Goal: Task Accomplishment & Management: Manage account settings

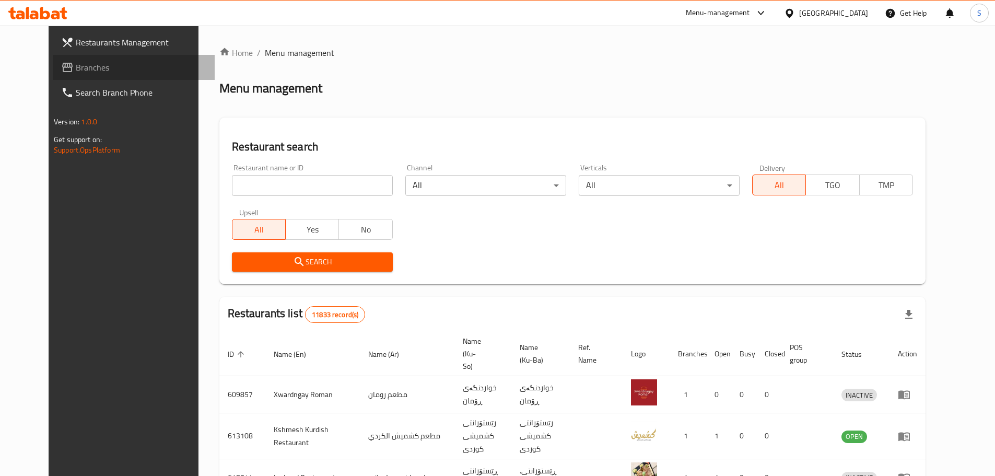
click at [117, 74] on link "Branches" at bounding box center [134, 67] width 162 height 25
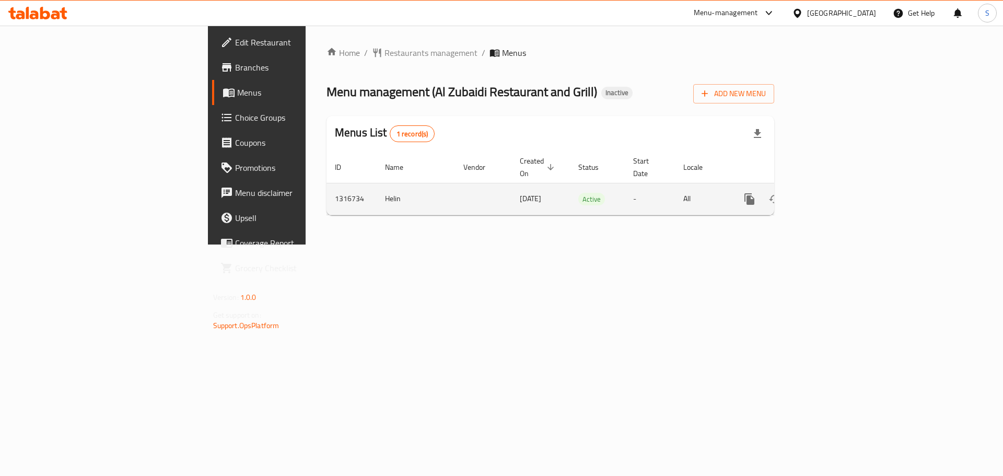
click at [830, 194] on icon "enhanced table" at bounding box center [824, 198] width 9 height 9
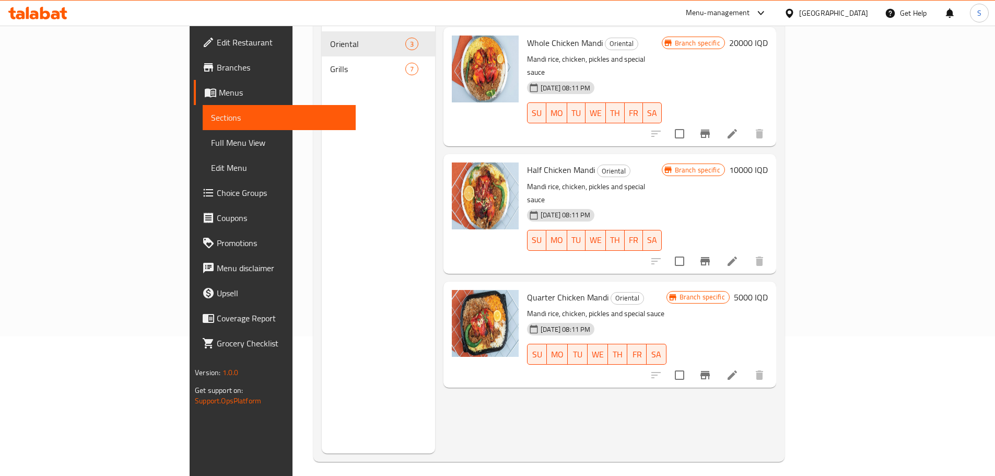
scroll to position [146, 0]
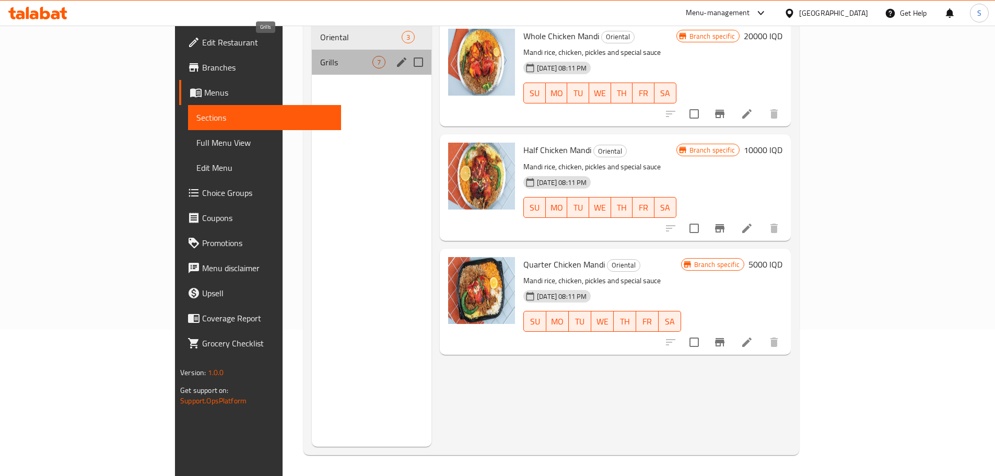
drag, startPoint x: 255, startPoint y: 52, endPoint x: 285, endPoint y: 70, distance: 34.7
click at [320, 56] on span "Grills" at bounding box center [346, 62] width 52 height 13
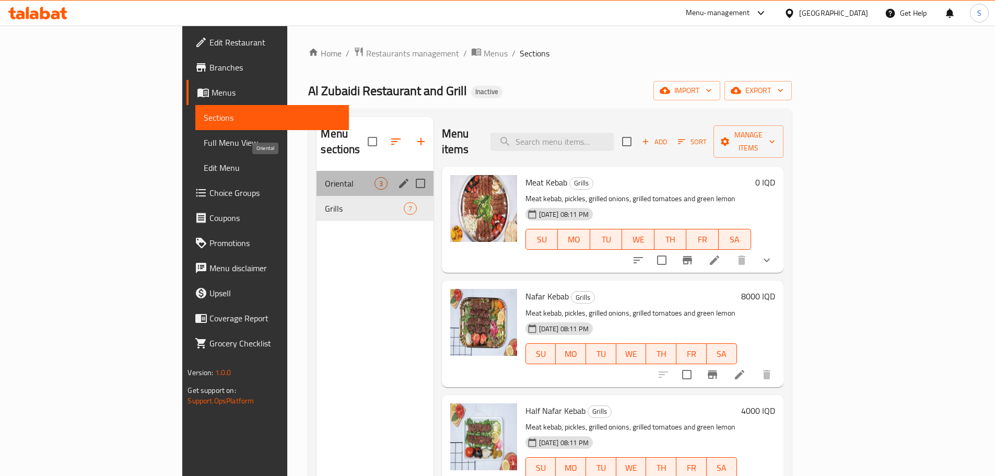
click at [325, 177] on span "Oriental" at bounding box center [349, 183] width 49 height 13
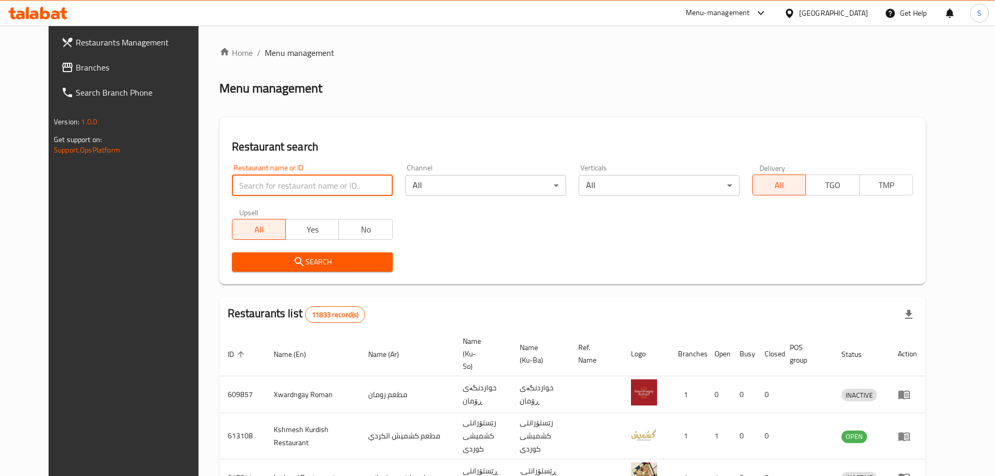
click at [271, 191] on input "search" at bounding box center [312, 185] width 161 height 21
paste input "780272"
type input "780272"
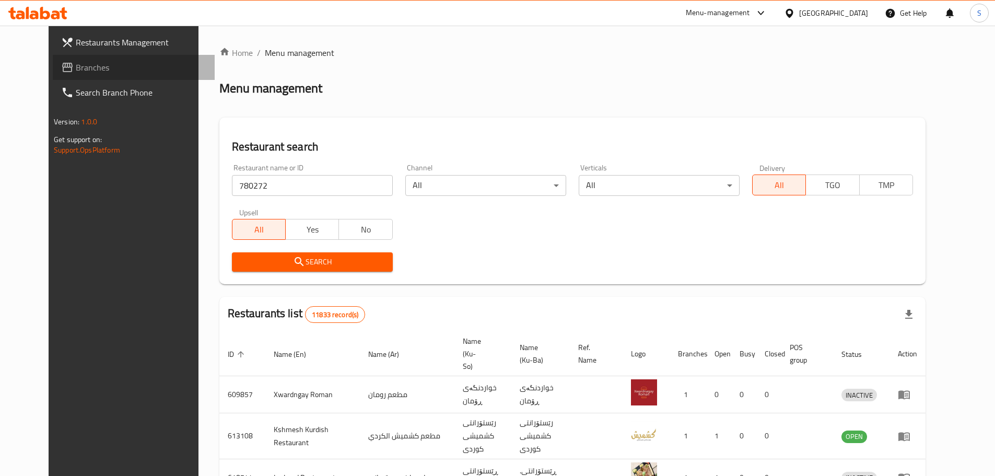
click at [111, 74] on link "Branches" at bounding box center [134, 67] width 162 height 25
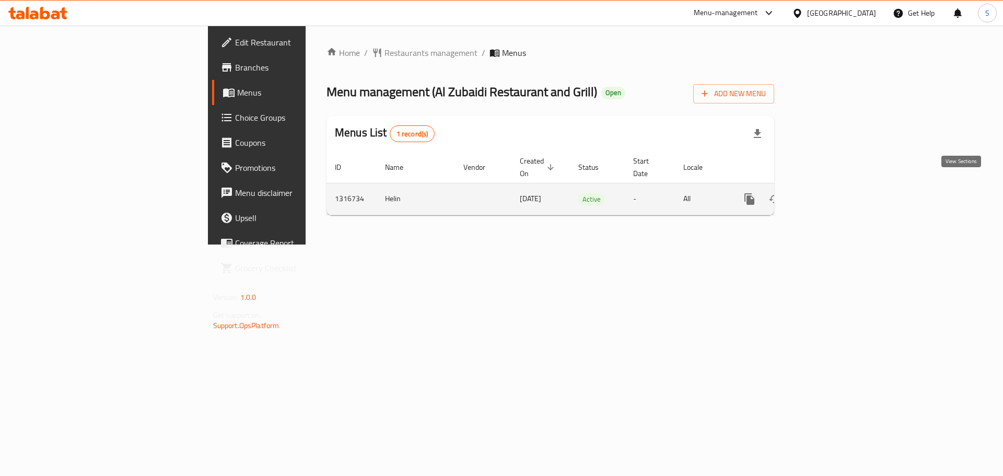
click at [838, 190] on link "enhanced table" at bounding box center [824, 199] width 25 height 25
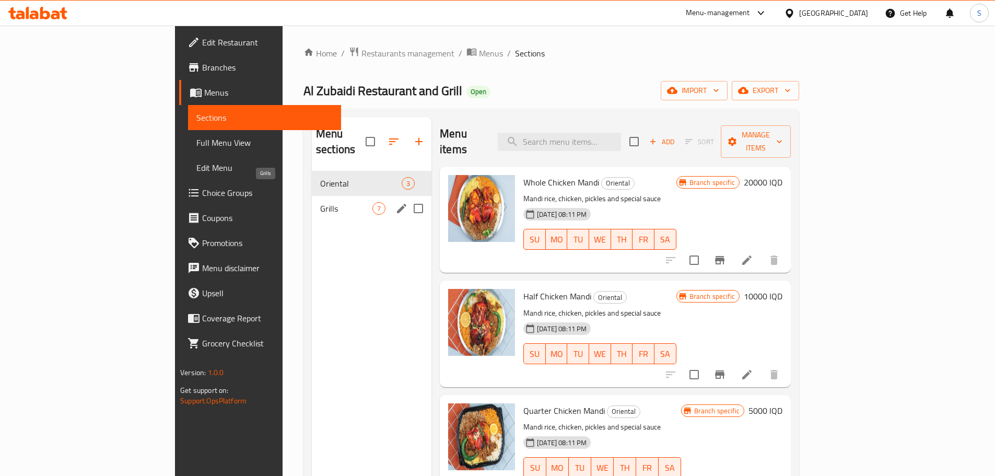
click at [320, 202] on span "Grills" at bounding box center [346, 208] width 52 height 13
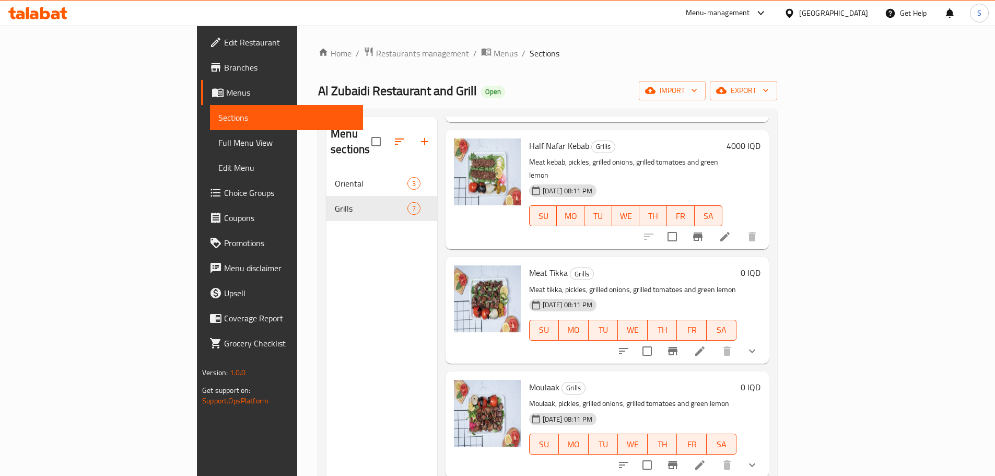
scroll to position [349, 0]
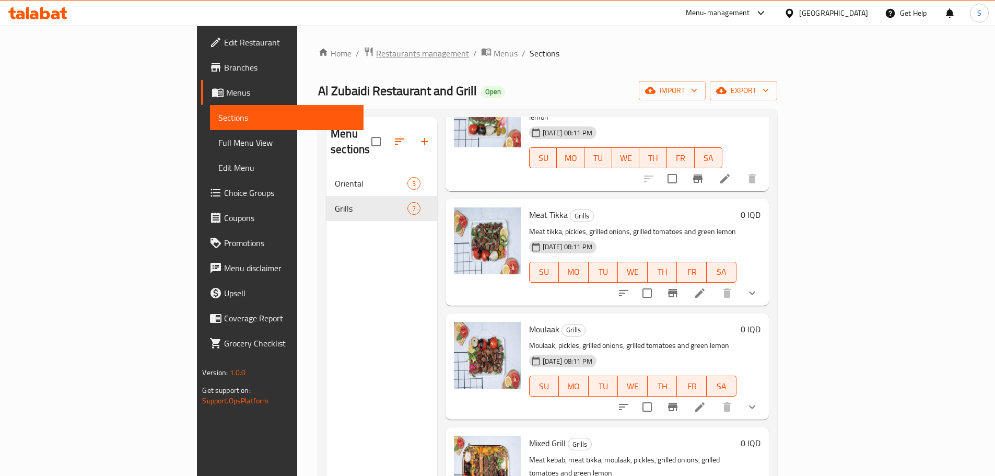
click at [376, 47] on span "Restaurants management" at bounding box center [422, 53] width 93 height 13
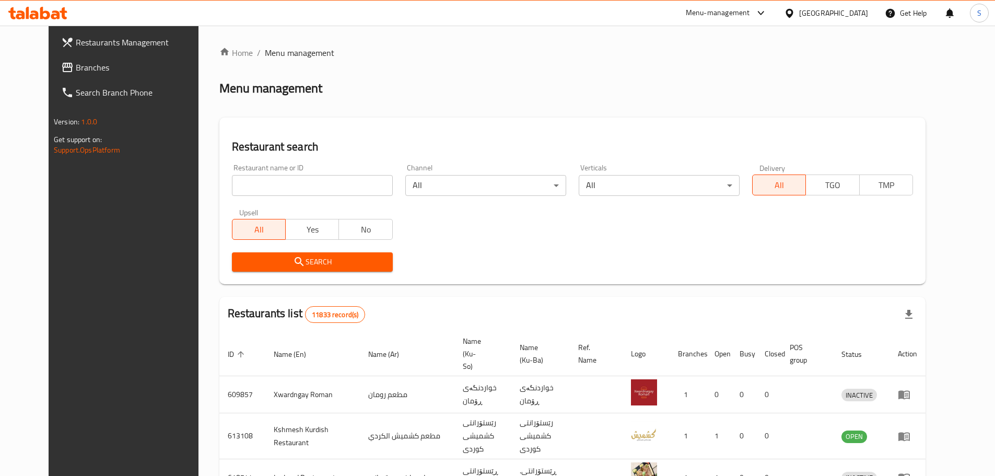
click at [116, 75] on link "Branches" at bounding box center [134, 67] width 162 height 25
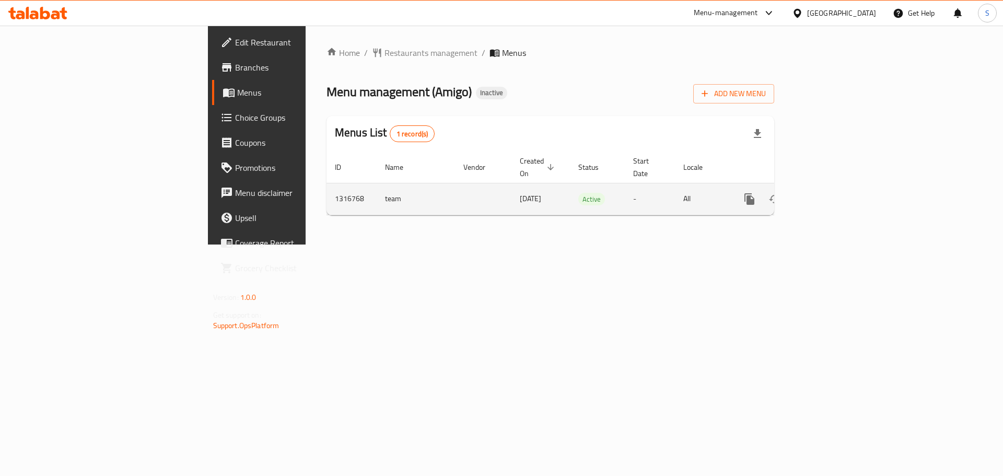
click at [831, 193] on icon "enhanced table" at bounding box center [825, 199] width 13 height 13
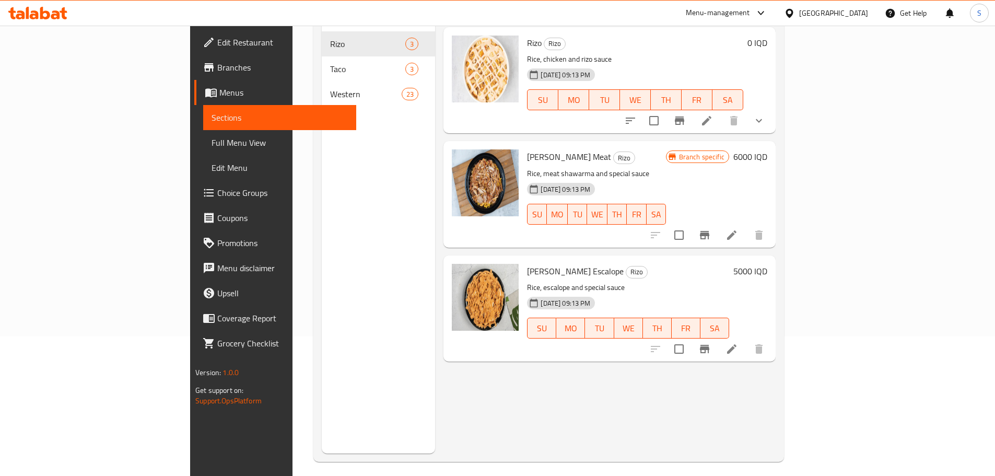
scroll to position [146, 0]
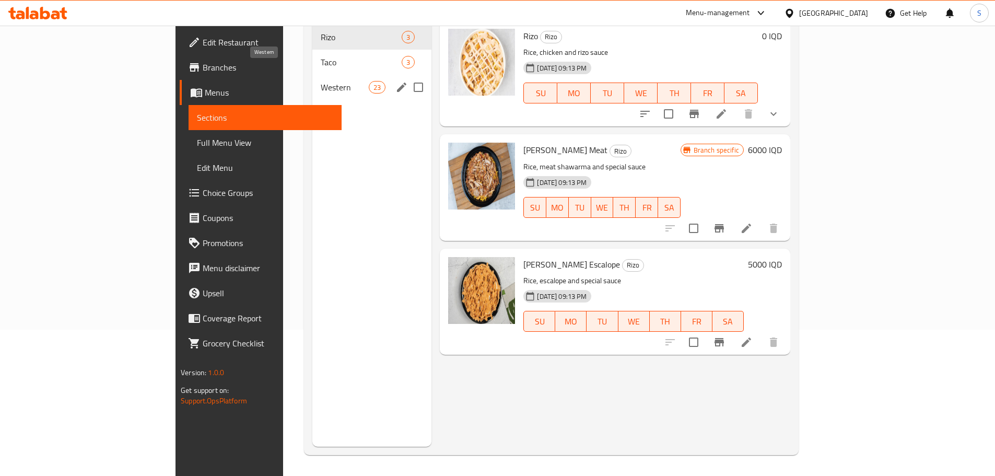
click at [321, 81] on span "Western" at bounding box center [345, 87] width 49 height 13
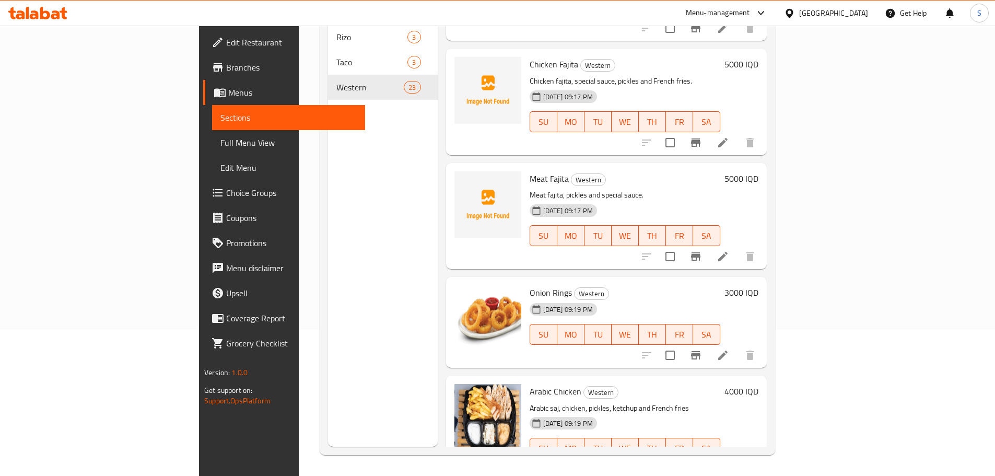
scroll to position [1831, 0]
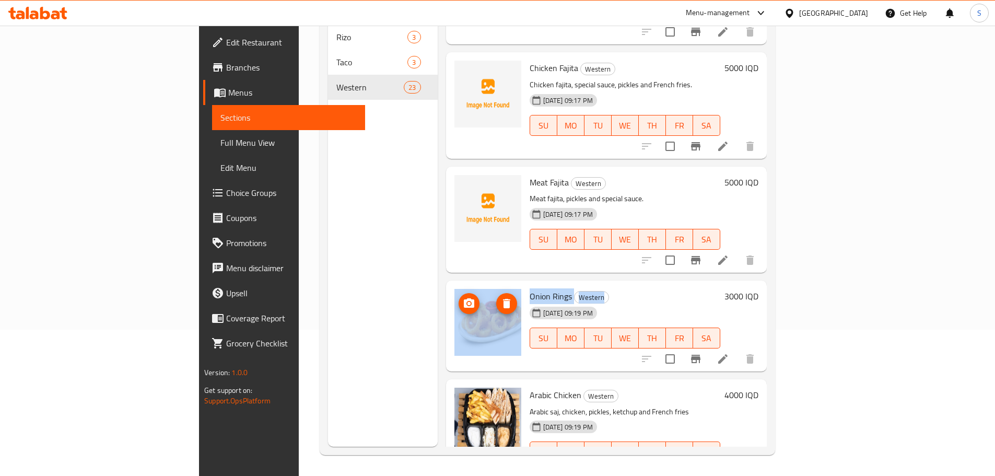
drag, startPoint x: 559, startPoint y: 224, endPoint x: 444, endPoint y: 243, distance: 116.5
click at [450, 285] on div "Onion Rings Western 11-10-2025 09:19 PM SU MO TU WE TH FR SA 3000 IQD" at bounding box center [606, 326] width 312 height 83
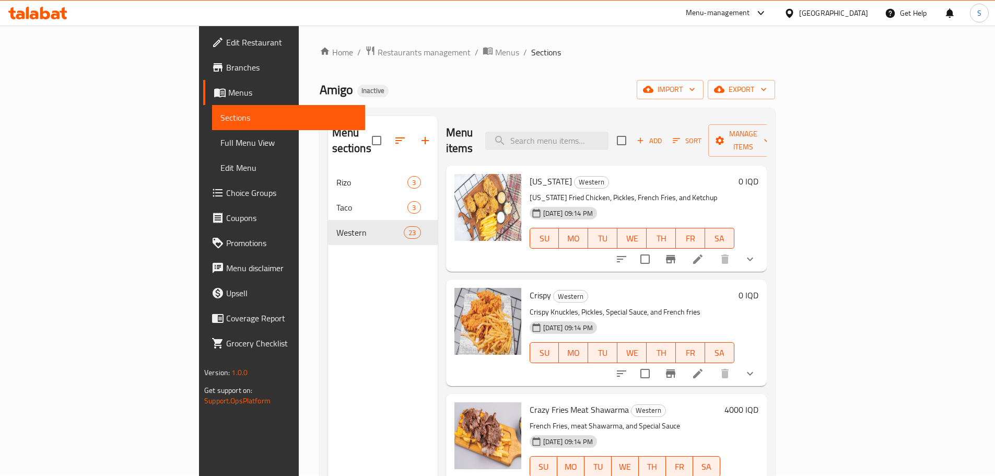
scroll to position [0, 0]
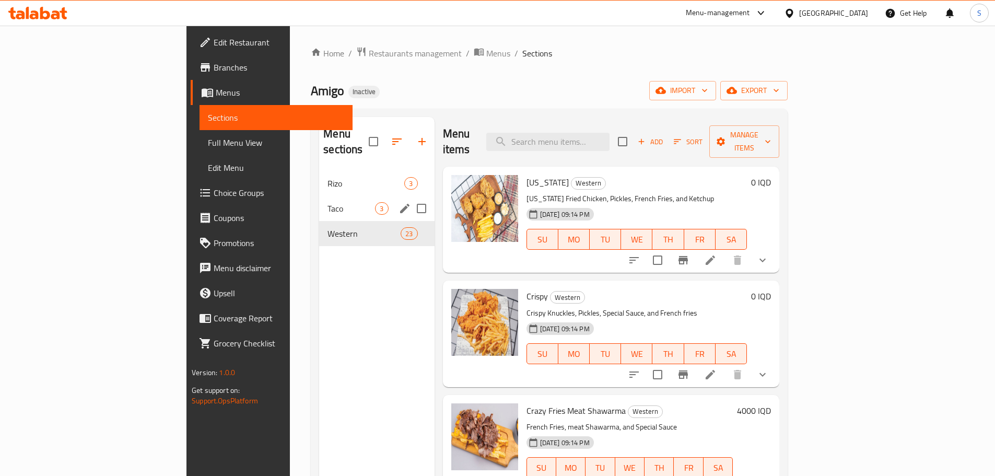
click at [328, 202] on span "Taco" at bounding box center [352, 208] width 48 height 13
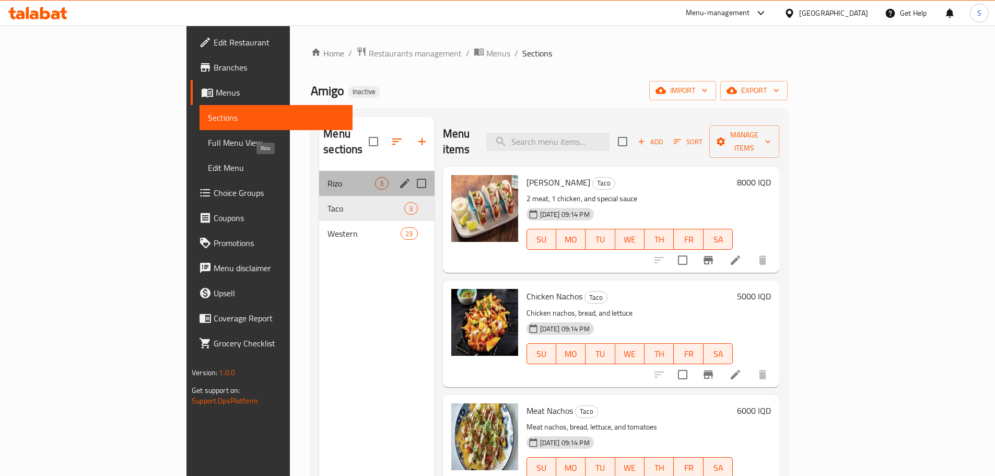
click at [328, 177] on span "Rizo" at bounding box center [352, 183] width 48 height 13
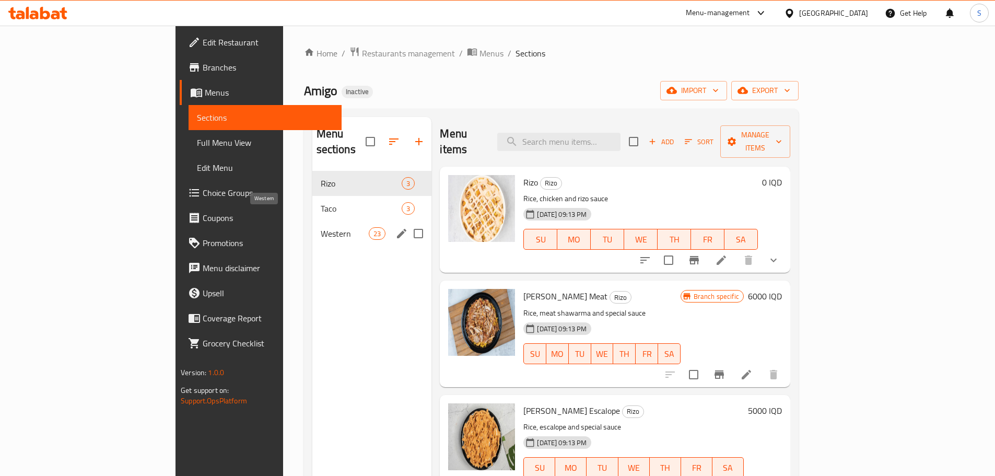
click at [321, 227] on span "Western" at bounding box center [345, 233] width 49 height 13
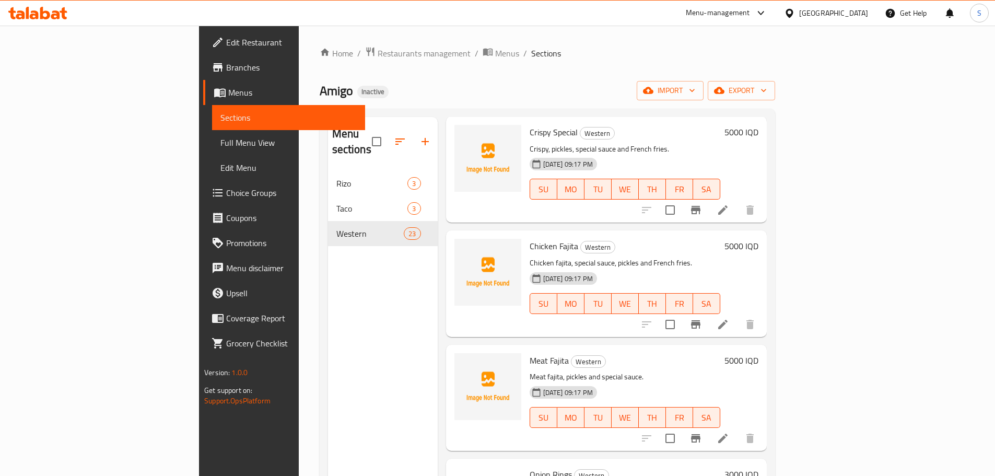
scroll to position [1776, 0]
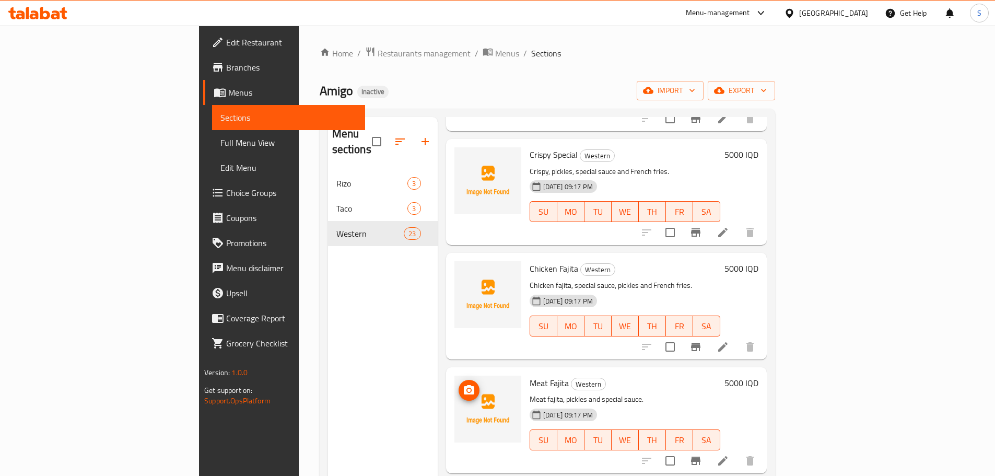
click at [455, 376] on img at bounding box center [488, 409] width 67 height 67
click at [459, 384] on span "upload picture" at bounding box center [469, 390] width 21 height 13
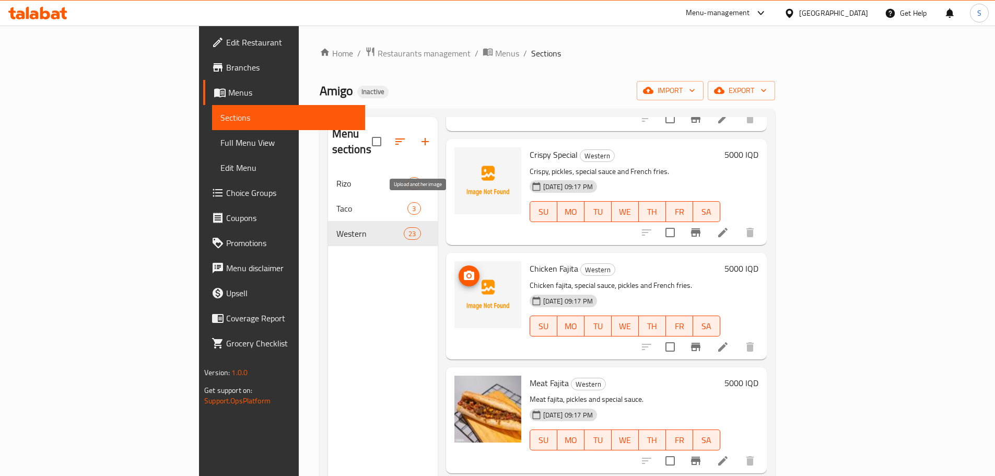
click at [463, 270] on icon "upload picture" at bounding box center [469, 276] width 13 height 13
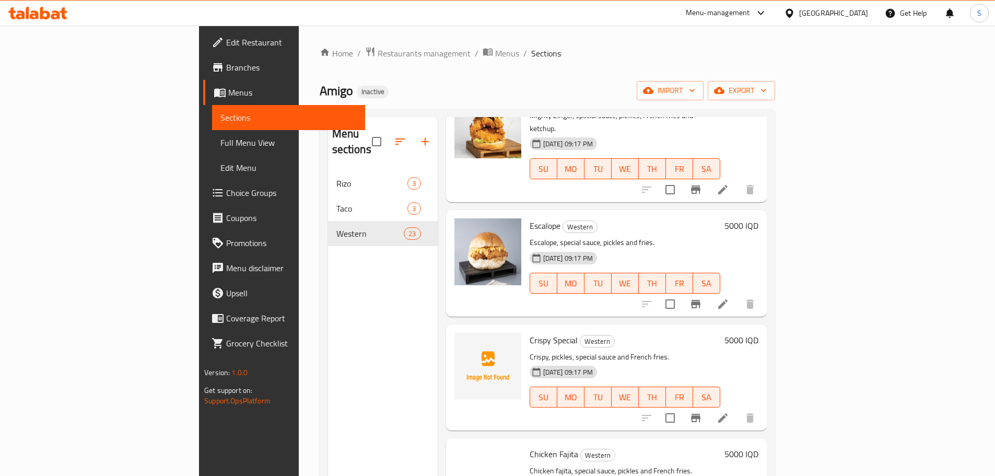
scroll to position [1567, 0]
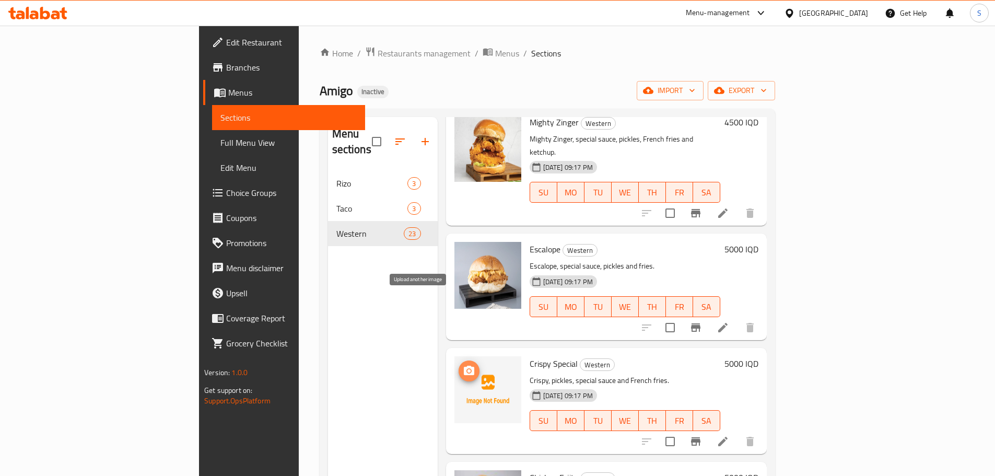
click at [463, 365] on icon "upload picture" at bounding box center [469, 371] width 13 height 13
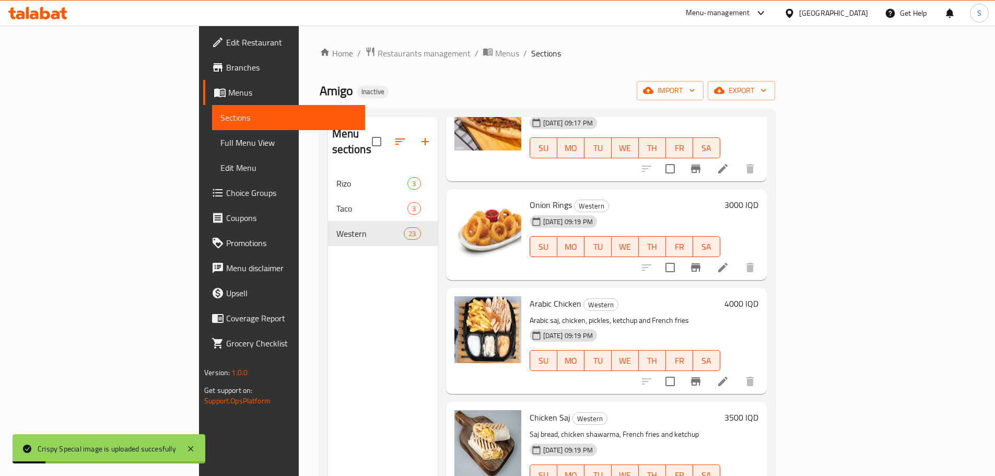
scroll to position [2144, 0]
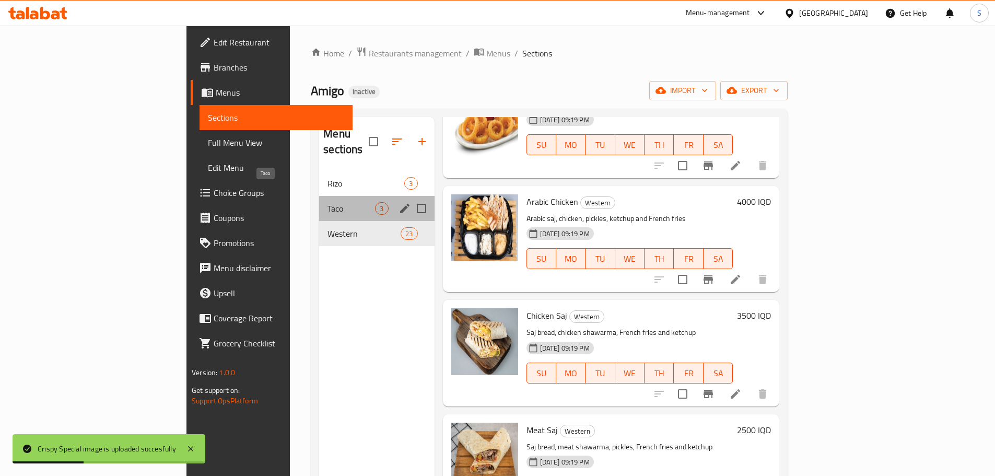
click at [328, 202] on span "Taco" at bounding box center [352, 208] width 48 height 13
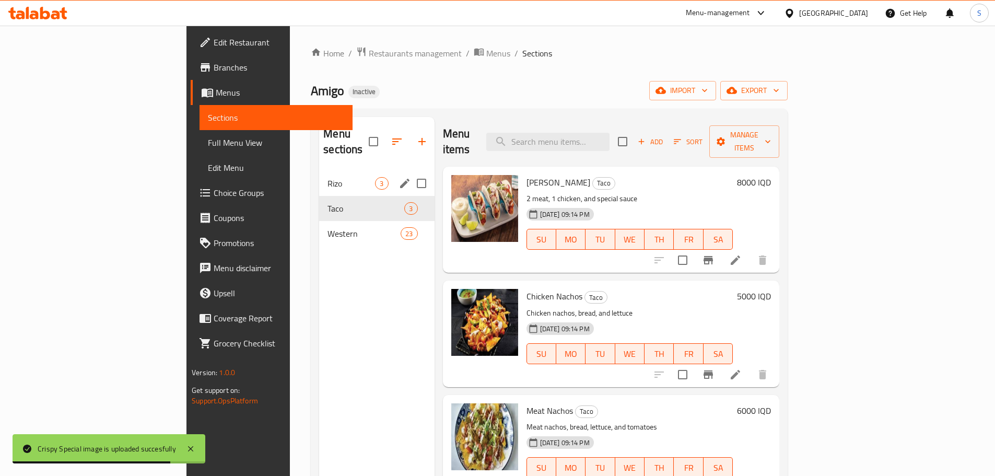
click at [328, 177] on span "Rizo" at bounding box center [352, 183] width 48 height 13
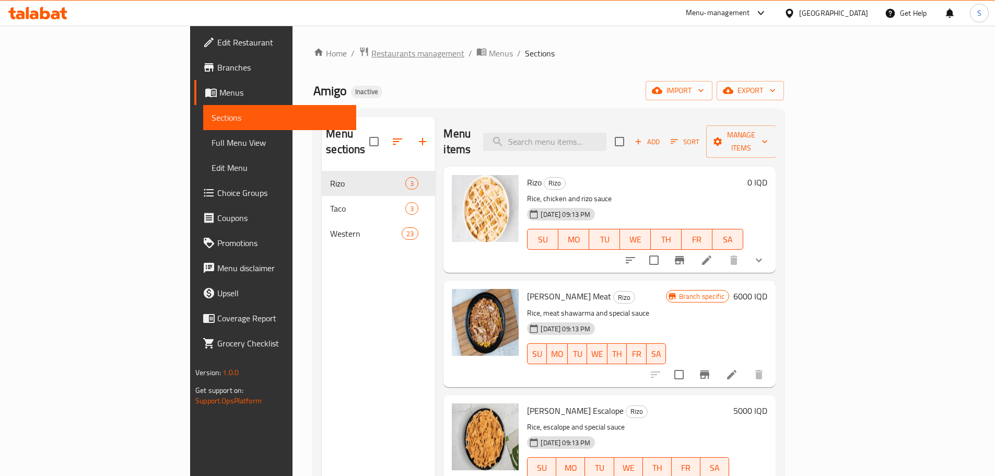
click at [371, 56] on span "Restaurants management" at bounding box center [417, 53] width 93 height 13
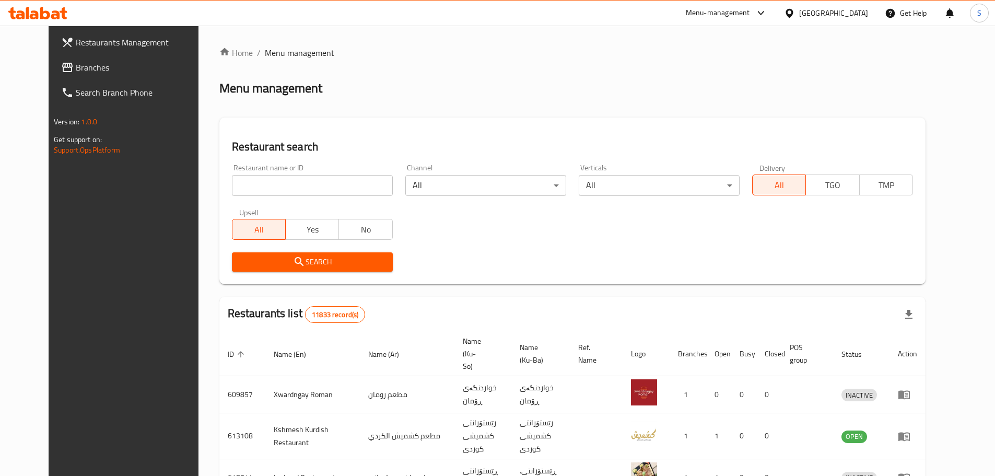
click at [89, 68] on span "Branches" at bounding box center [141, 67] width 131 height 13
click at [53, 81] on link "Search Branch Phone" at bounding box center [134, 92] width 162 height 25
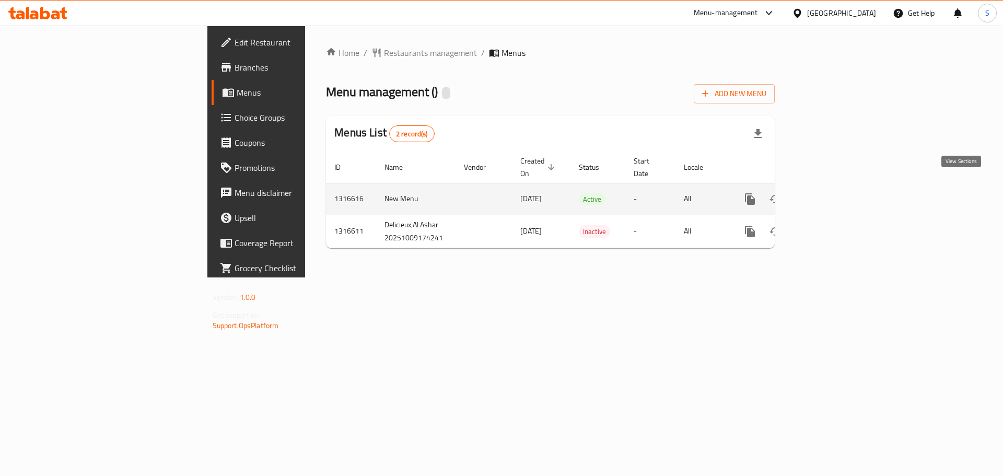
click at [832, 193] on icon "enhanced table" at bounding box center [825, 199] width 13 height 13
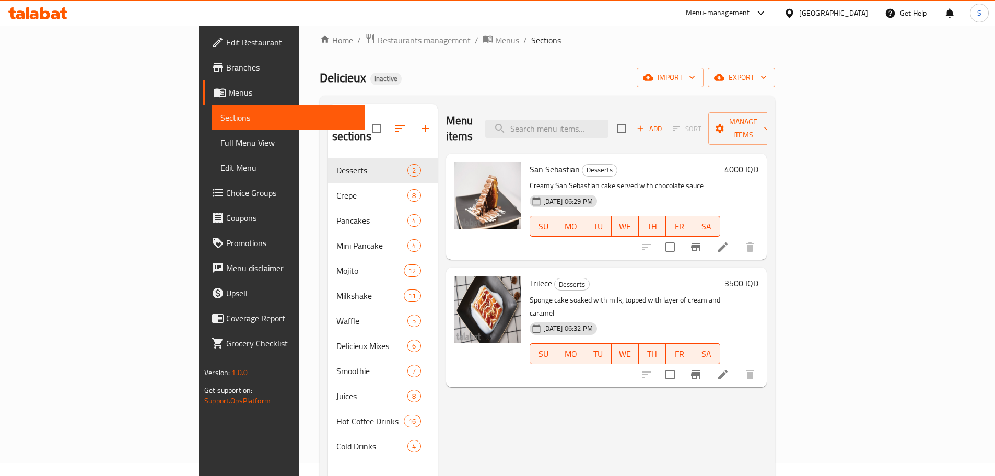
scroll to position [52, 0]
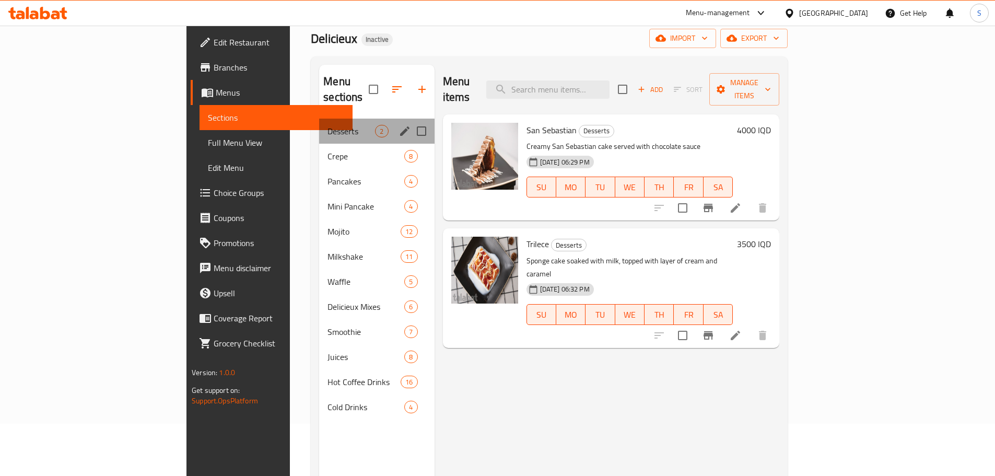
click at [319, 127] on div "Desserts 2" at bounding box center [376, 131] width 115 height 25
click at [328, 150] on span "Crepe" at bounding box center [352, 156] width 48 height 13
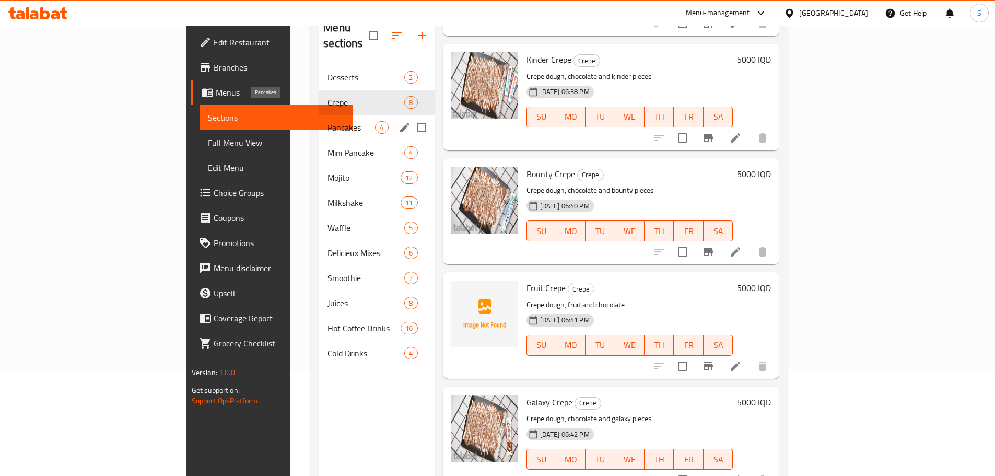
scroll to position [94, 0]
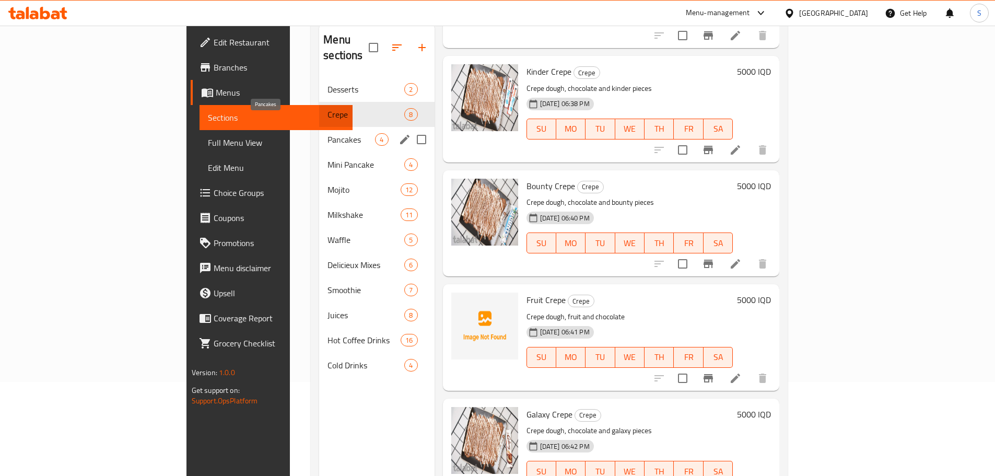
click at [328, 133] on span "Pancakes" at bounding box center [352, 139] width 48 height 13
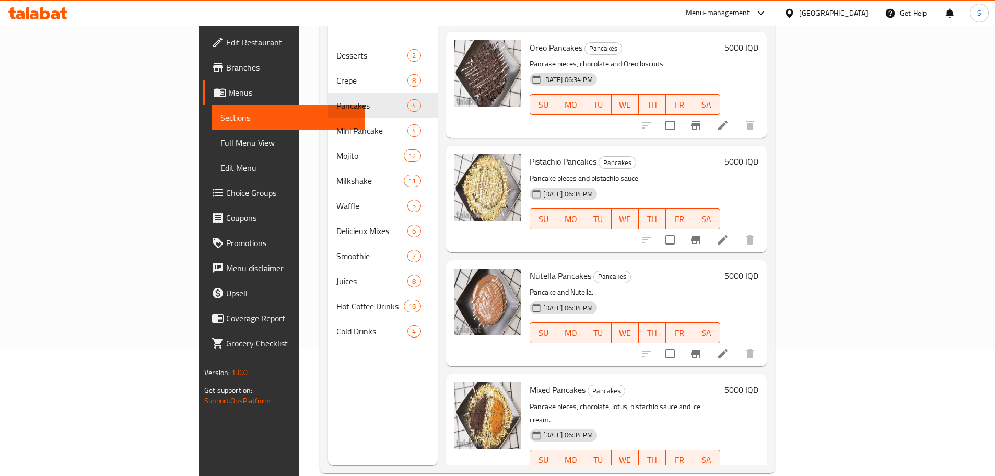
scroll to position [146, 0]
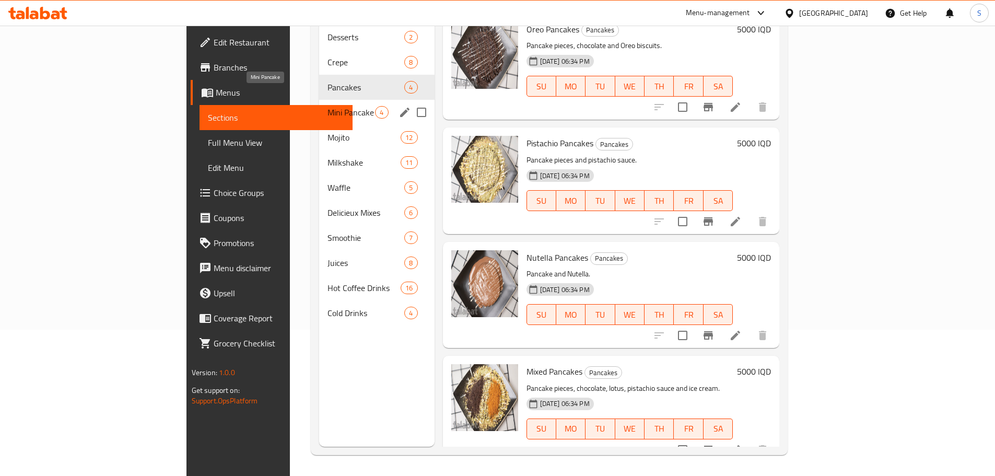
click at [328, 106] on span "Mini Pancake" at bounding box center [352, 112] width 48 height 13
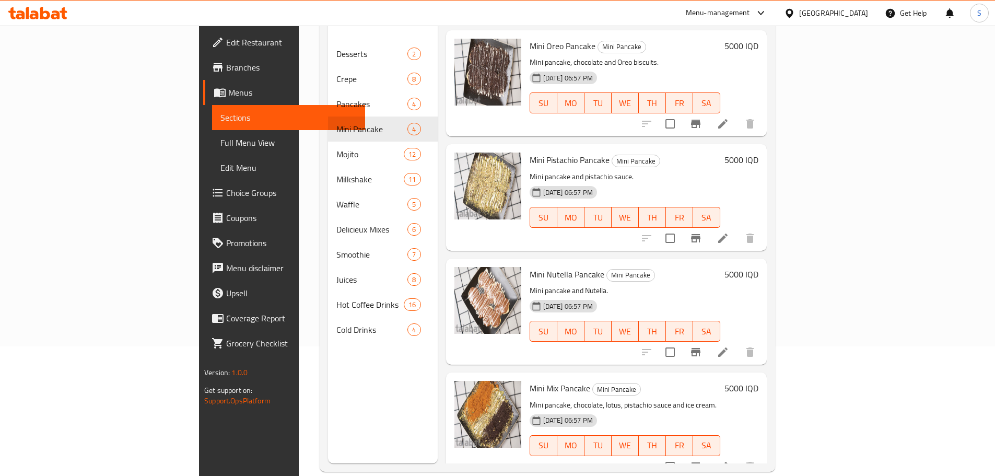
scroll to position [146, 0]
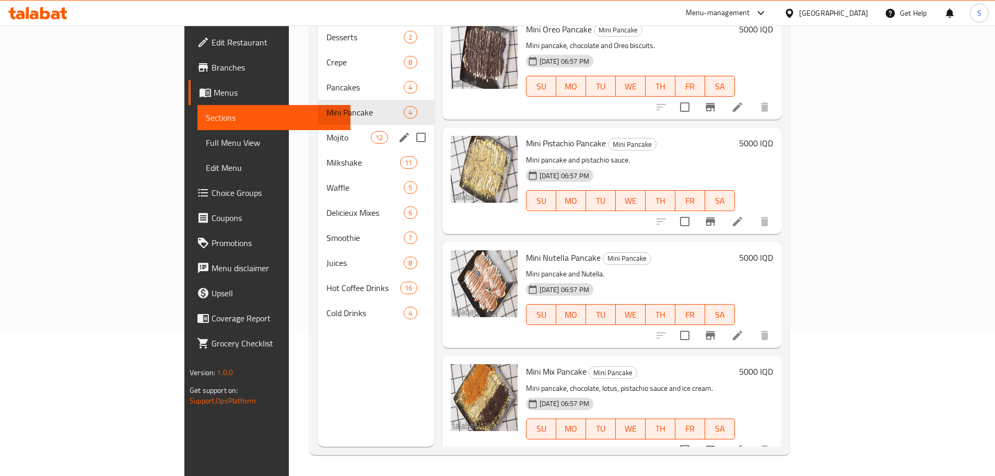
click at [327, 131] on span "Mojito" at bounding box center [349, 137] width 44 height 13
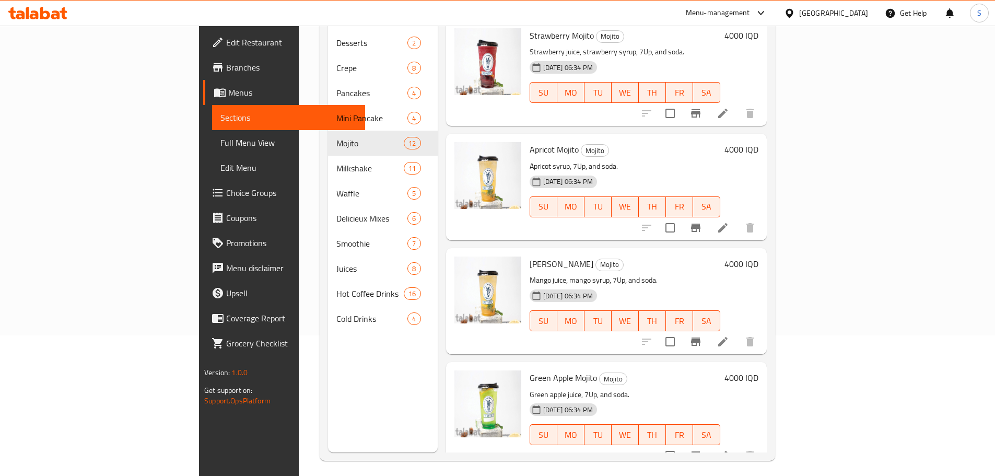
scroll to position [146, 0]
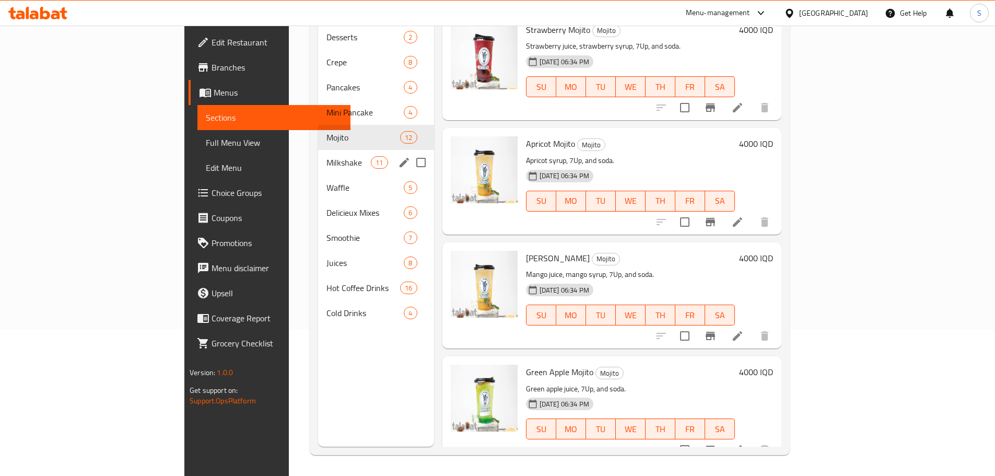
click at [318, 150] on div "Milkshake 11" at bounding box center [376, 162] width 116 height 25
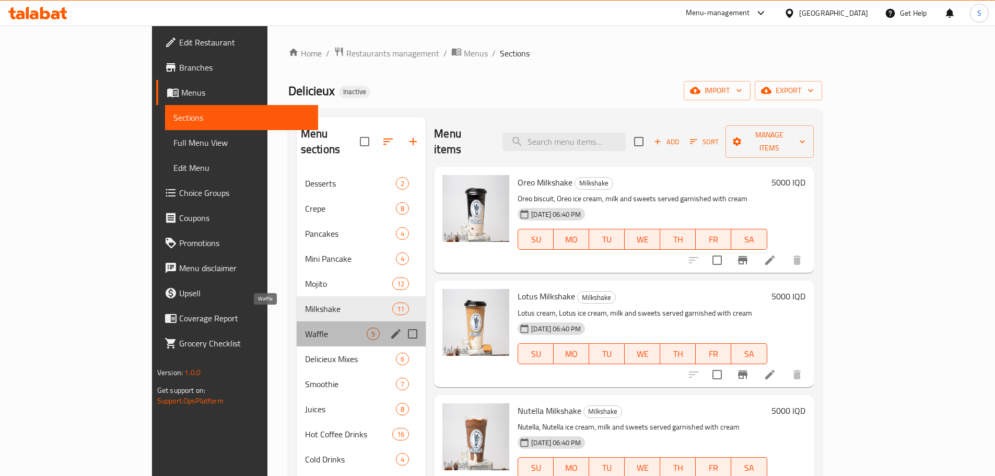
click at [324, 328] on span "Waffle" at bounding box center [336, 334] width 62 height 13
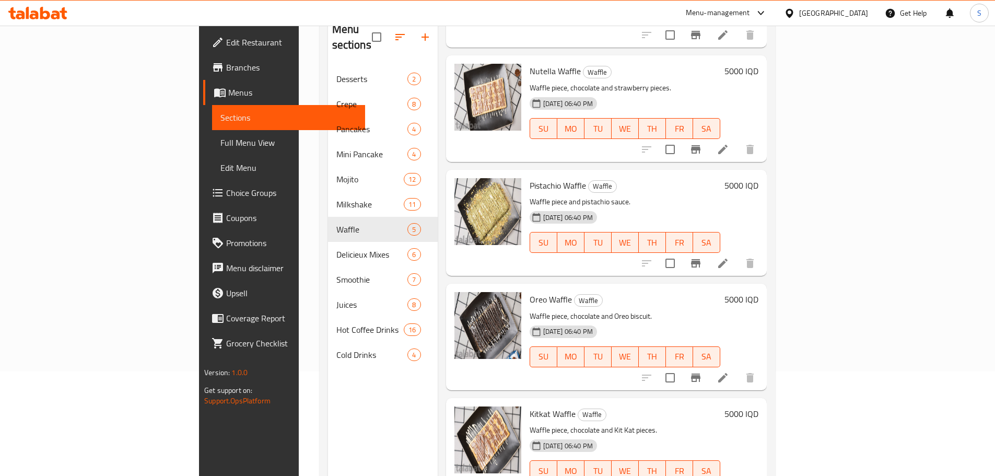
scroll to position [146, 0]
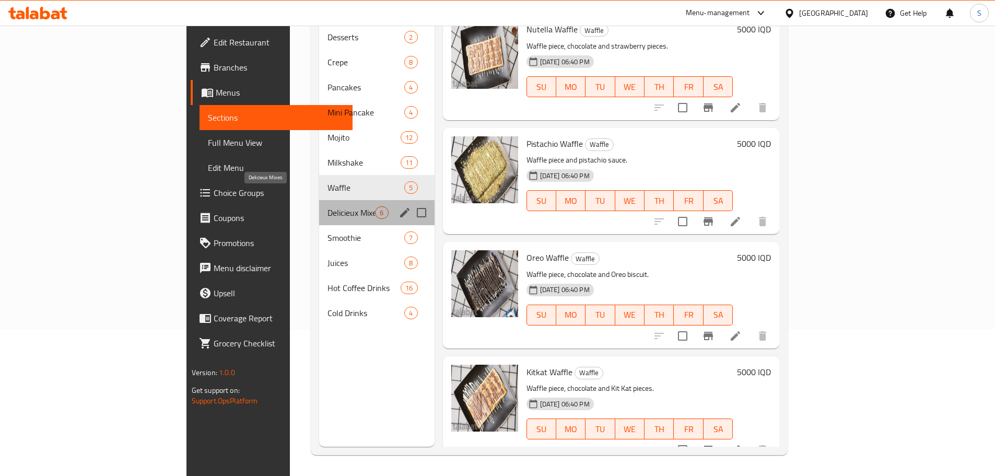
click at [328, 206] on span "Delicieux Mixes" at bounding box center [352, 212] width 48 height 13
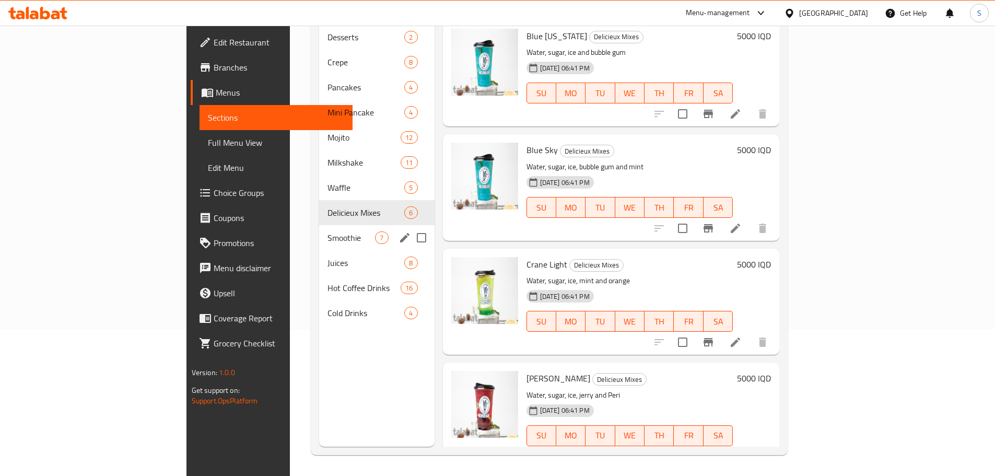
click at [328, 231] on span "Smoothie" at bounding box center [352, 237] width 48 height 13
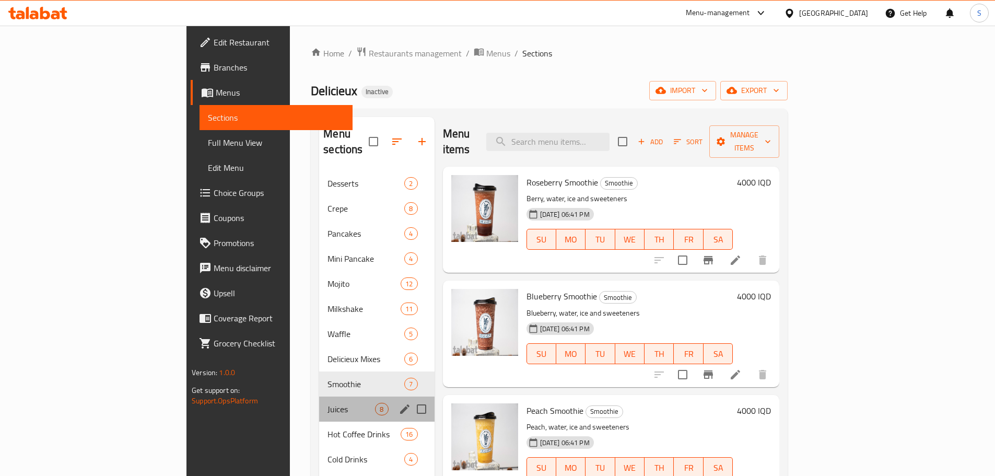
click at [319, 400] on div "Juices 8" at bounding box center [376, 409] width 115 height 25
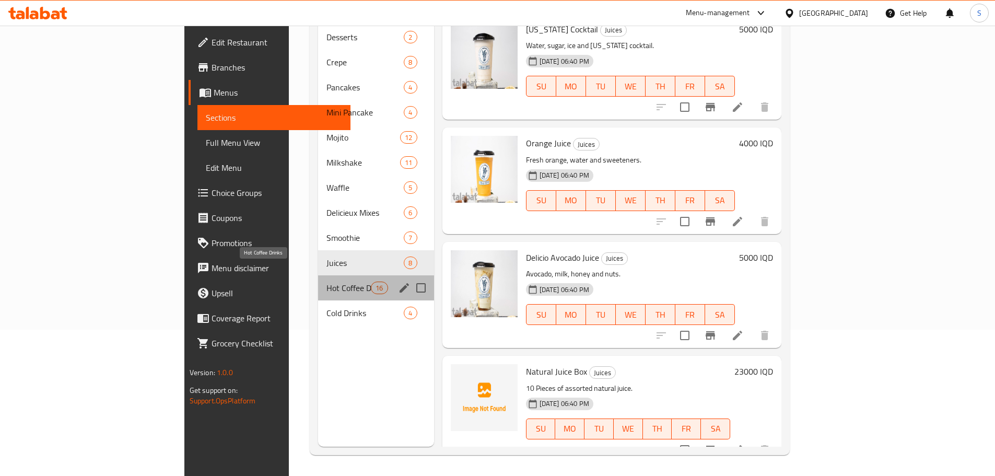
click at [327, 282] on span "Hot Coffee Drinks" at bounding box center [349, 288] width 44 height 13
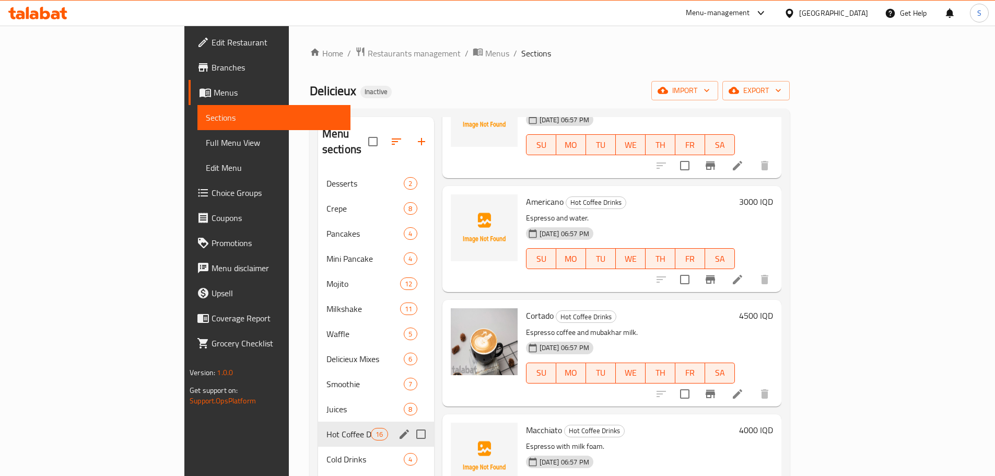
click at [327, 453] on span "Cold Drinks" at bounding box center [366, 459] width 78 height 13
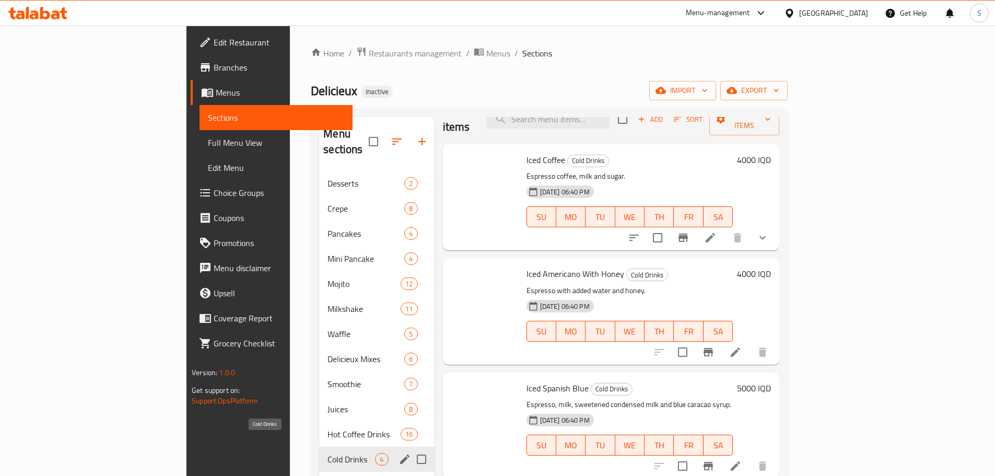
scroll to position [7, 0]
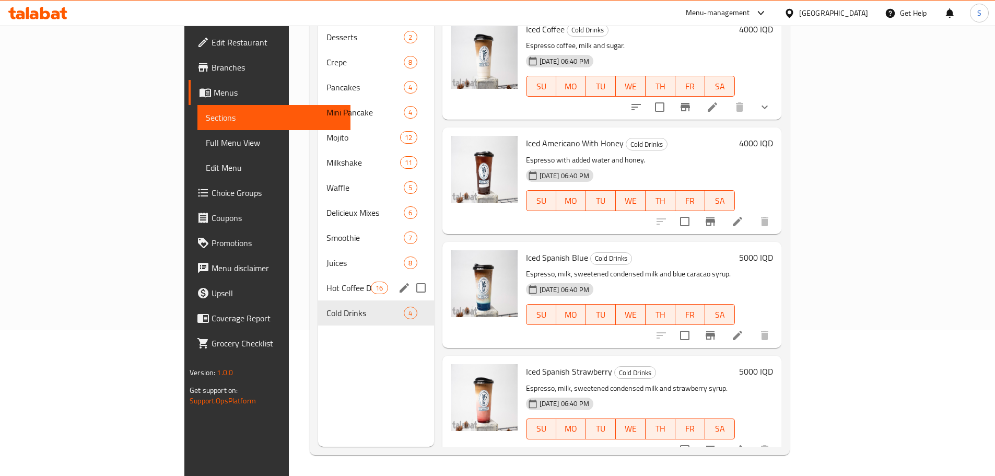
click at [327, 282] on span "Hot Coffee Drinks" at bounding box center [349, 288] width 44 height 13
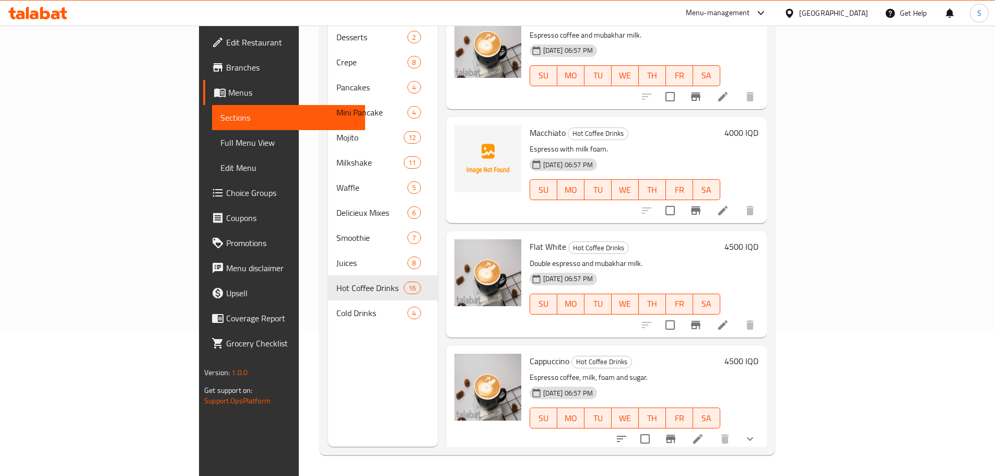
scroll to position [279, 0]
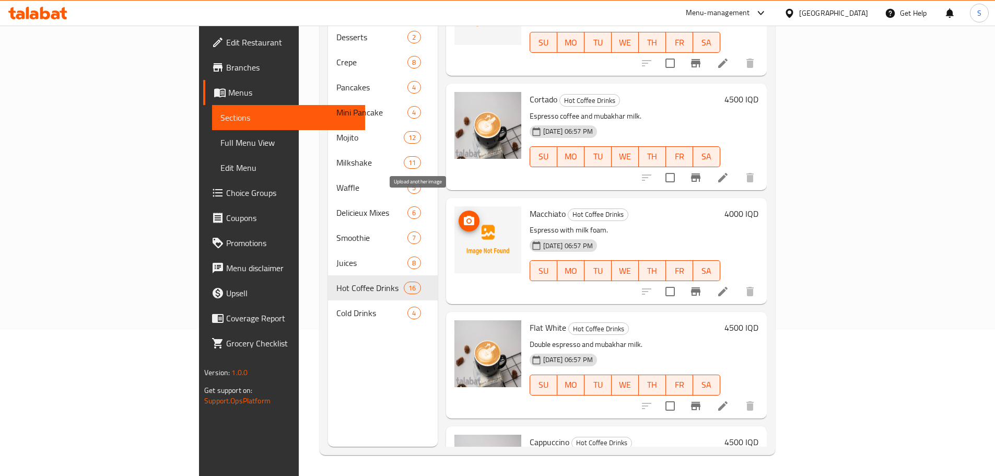
click at [463, 215] on icon "upload picture" at bounding box center [469, 221] width 13 height 13
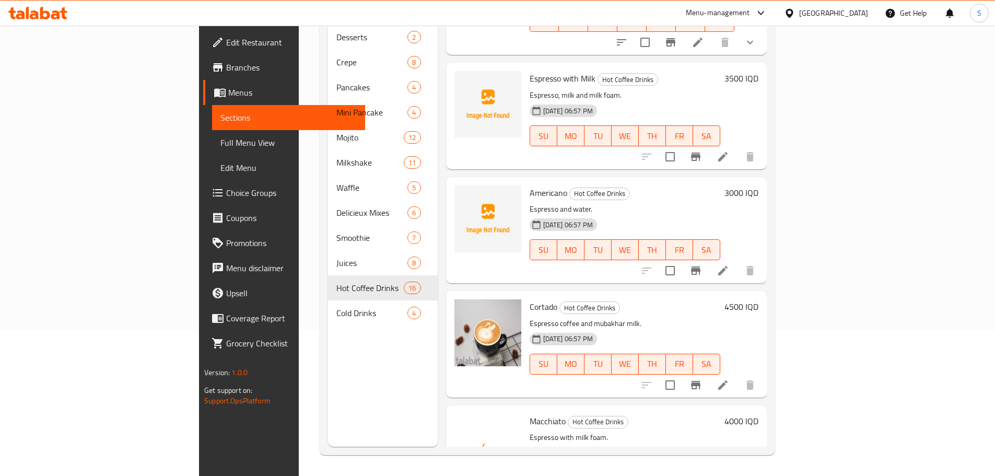
scroll to position [70, 0]
click at [463, 195] on icon "upload picture" at bounding box center [469, 201] width 13 height 13
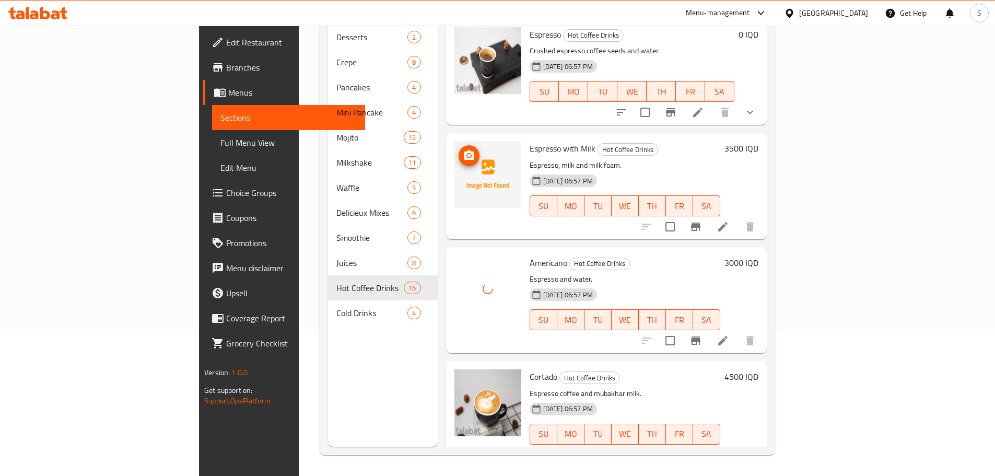
scroll to position [0, 0]
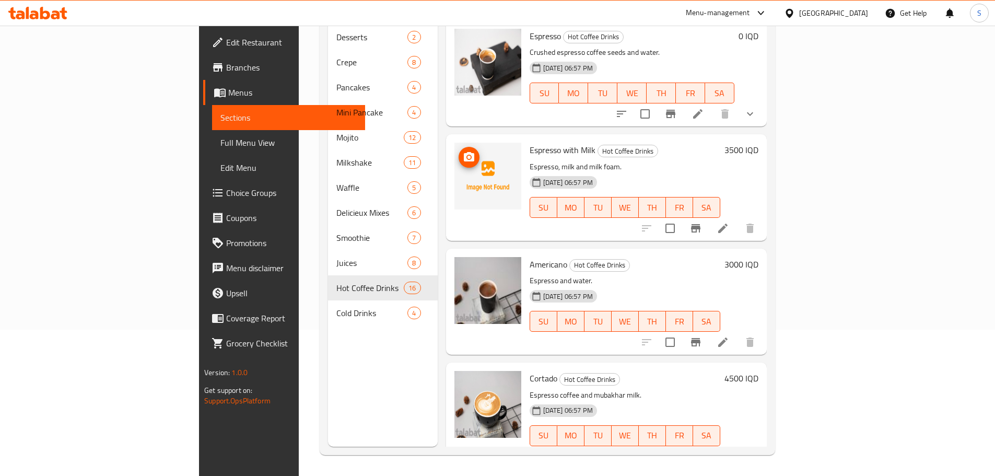
click at [459, 151] on span "upload picture" at bounding box center [469, 157] width 21 height 13
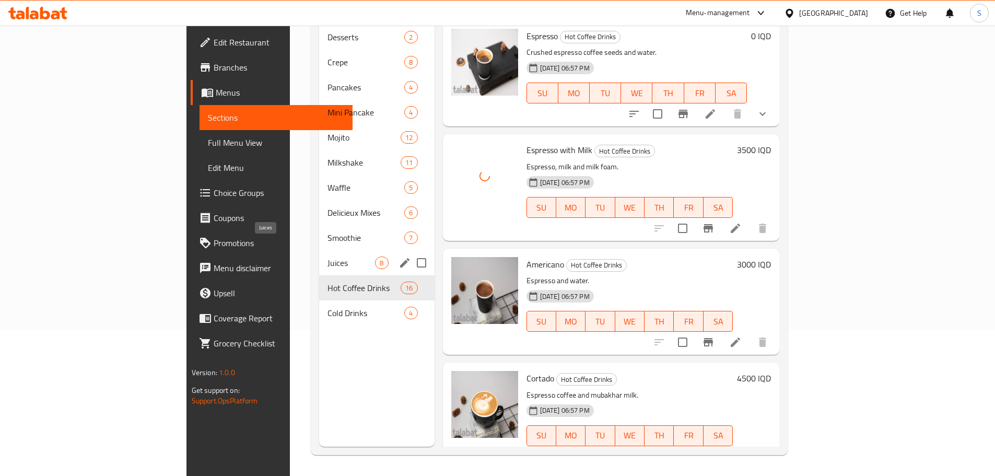
click at [328, 257] on span "Juices" at bounding box center [352, 263] width 48 height 13
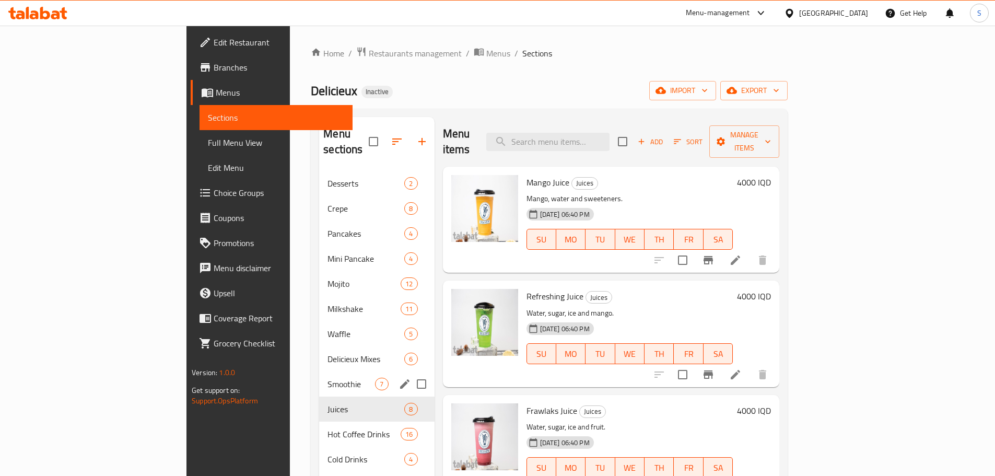
click at [328, 378] on span "Smoothie" at bounding box center [352, 384] width 48 height 13
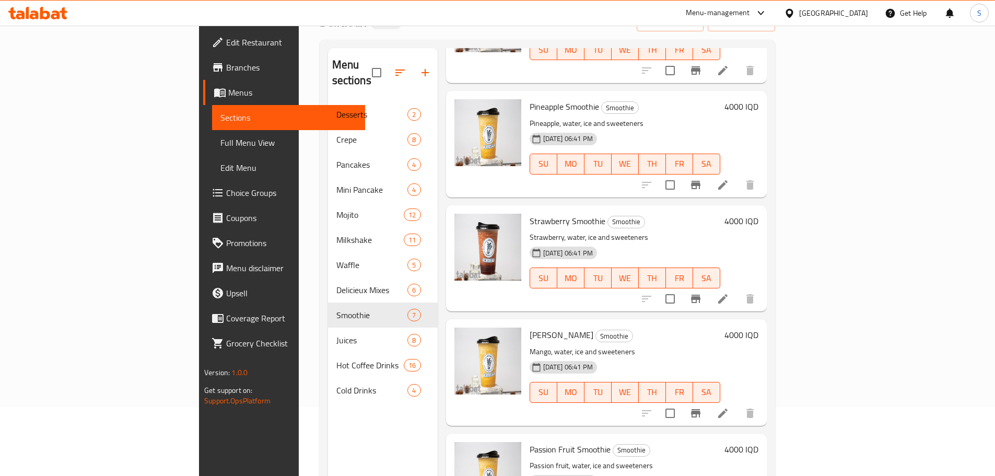
scroll to position [146, 0]
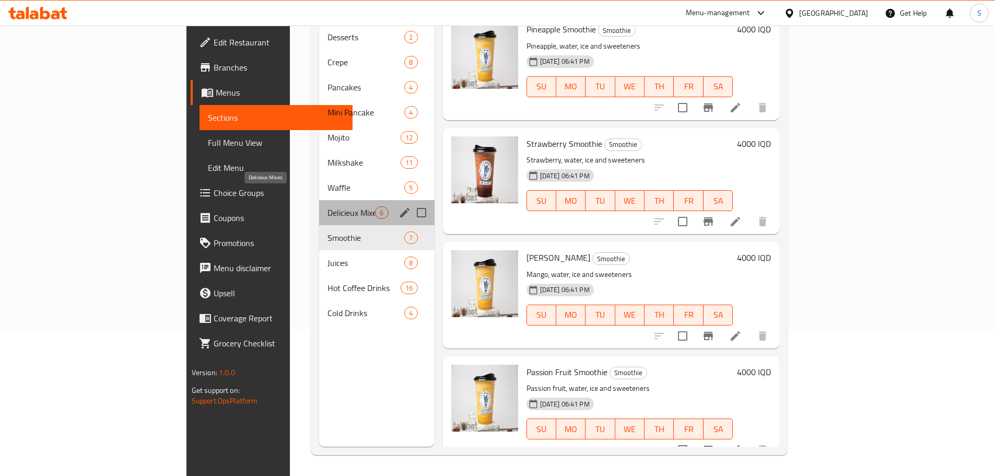
click at [328, 206] on span "Delicieux Mixes" at bounding box center [352, 212] width 48 height 13
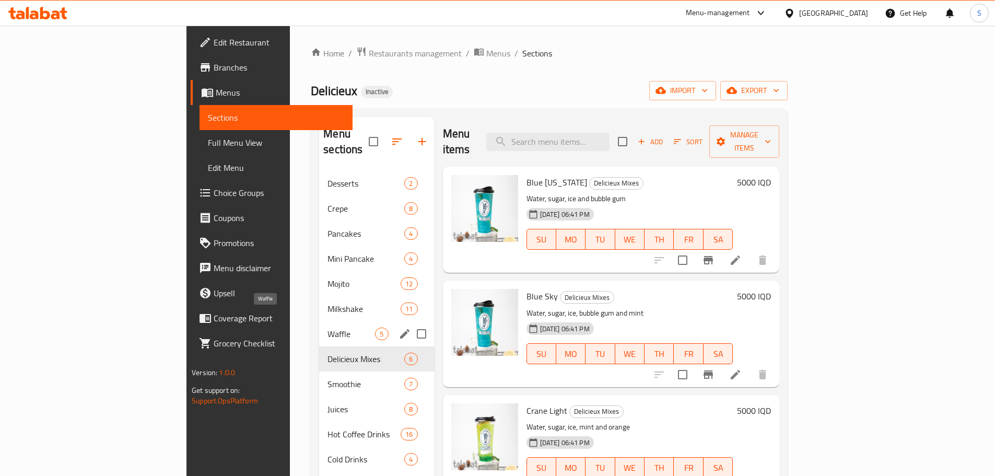
click at [328, 328] on span "Waffle" at bounding box center [352, 334] width 48 height 13
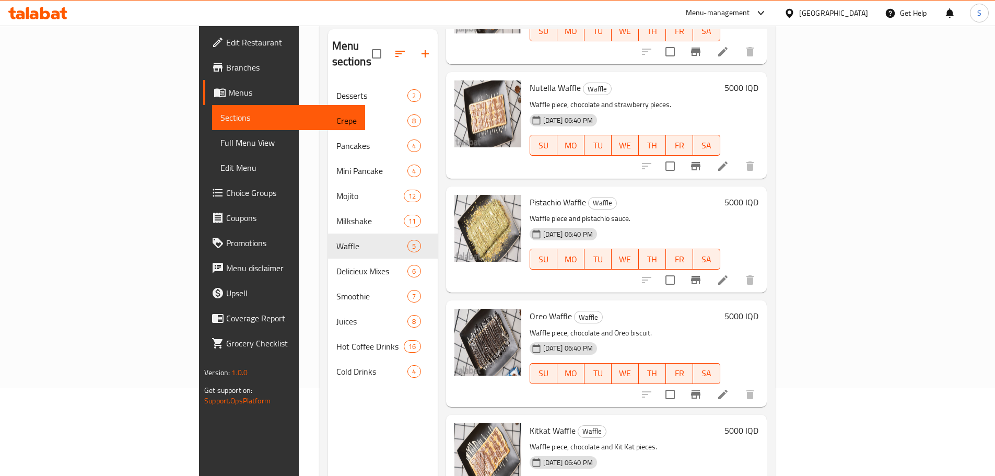
scroll to position [146, 0]
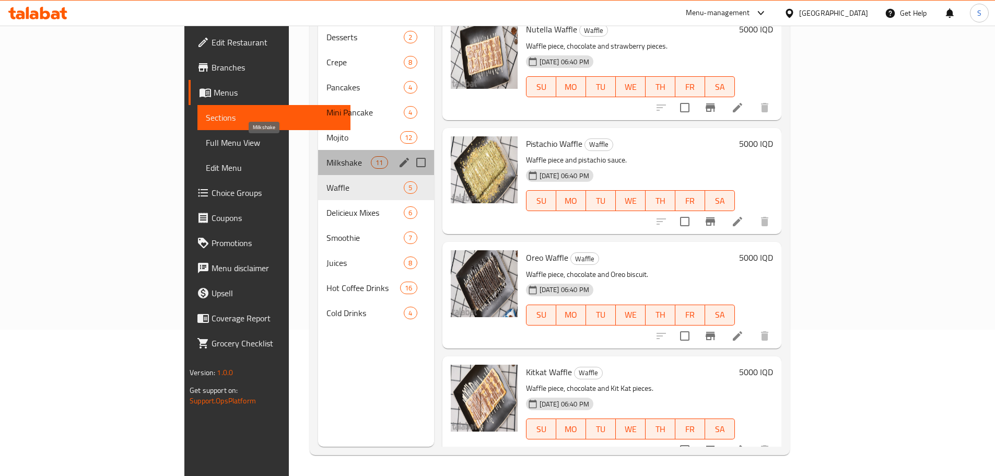
click at [327, 156] on span "Milkshake" at bounding box center [349, 162] width 44 height 13
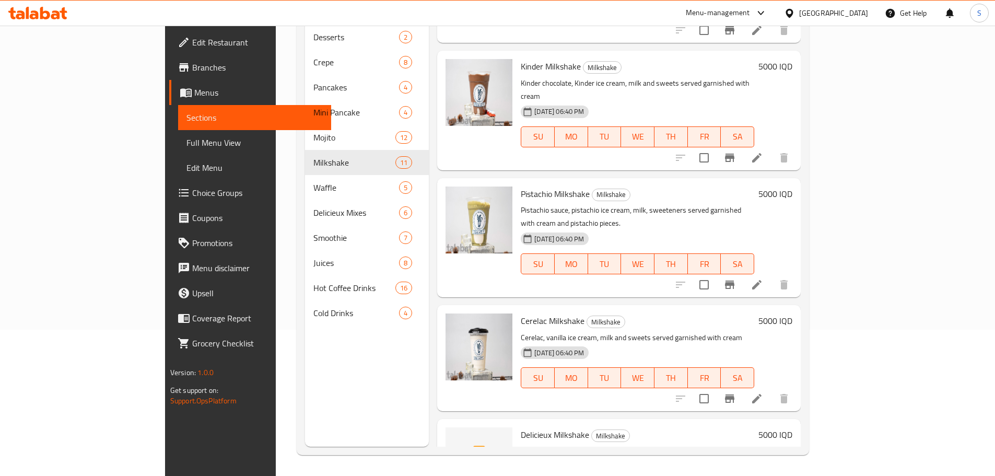
scroll to position [806, 0]
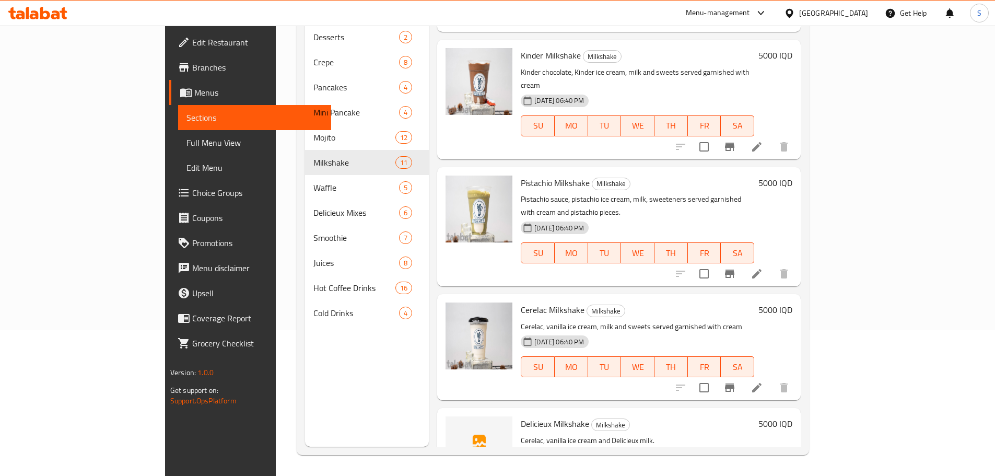
drag, startPoint x: 282, startPoint y: 397, endPoint x: 380, endPoint y: 391, distance: 98.4
click at [305, 397] on div "Menu sections Desserts 2 Crepe 8 Pancakes 4 Mini Pancake 4 Mojito 12 Milkshake …" at bounding box center [367, 209] width 124 height 476
click at [455, 426] on icon "upload picture" at bounding box center [460, 430] width 10 height 9
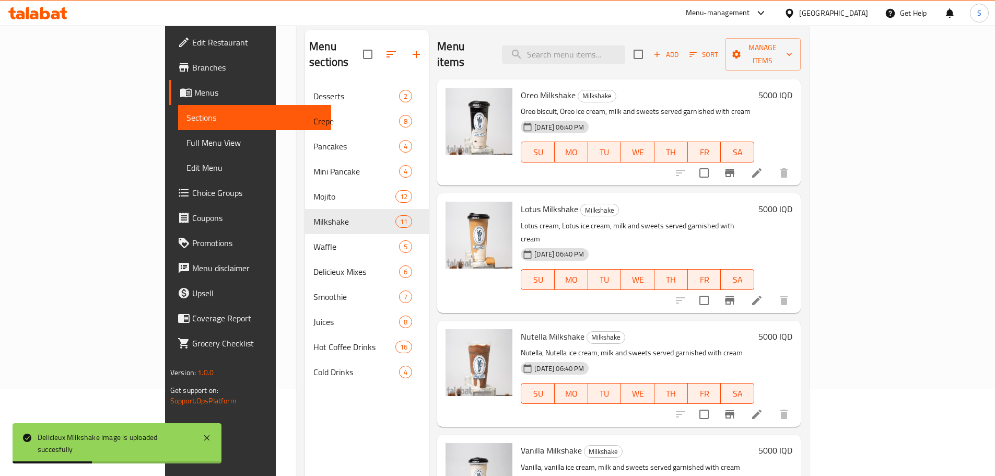
scroll to position [0, 0]
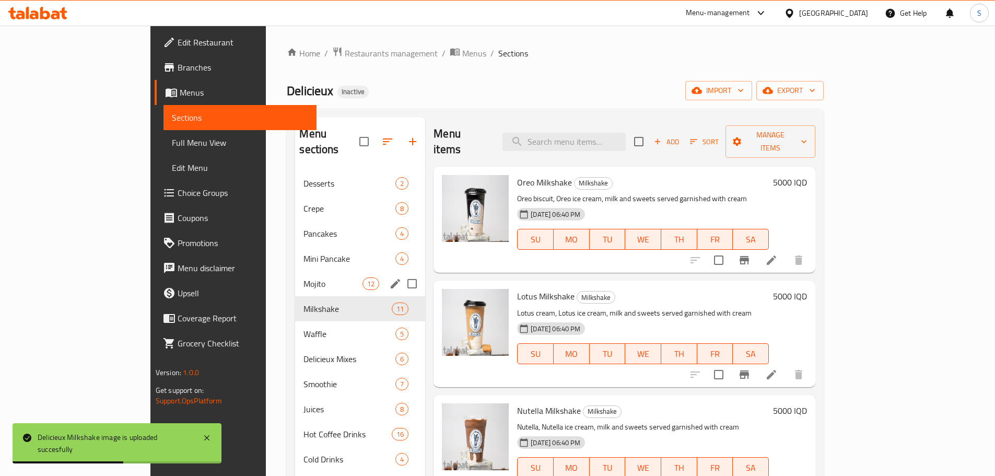
click at [295, 277] on div "Mojito 12" at bounding box center [360, 283] width 130 height 25
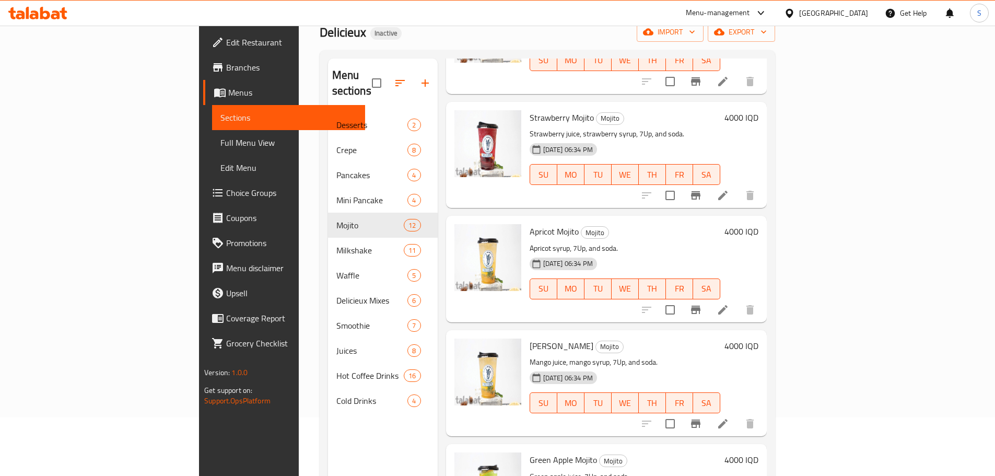
scroll to position [146, 0]
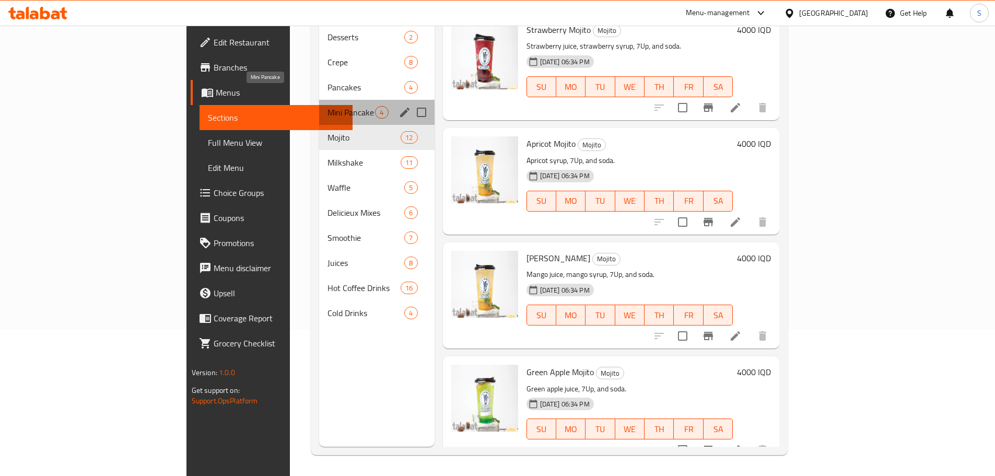
click at [328, 106] on span "Mini Pancake" at bounding box center [352, 112] width 48 height 13
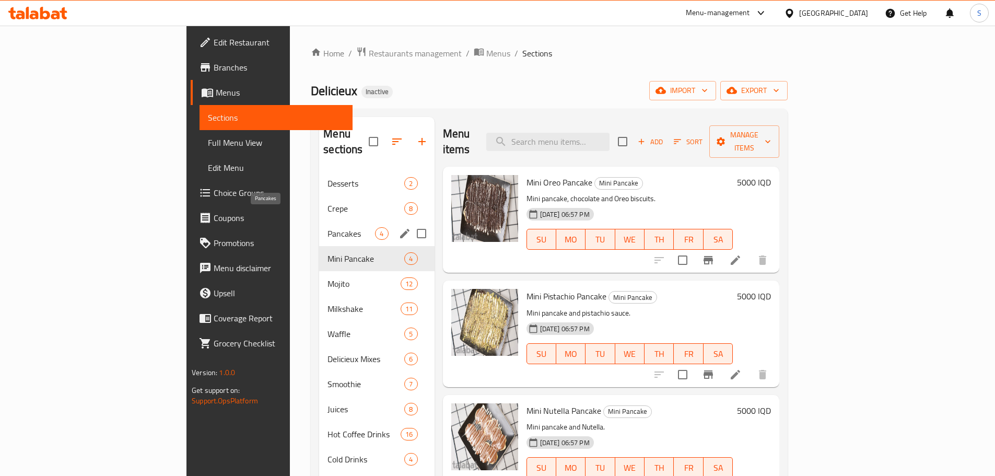
click at [328, 227] on span "Pancakes" at bounding box center [352, 233] width 48 height 13
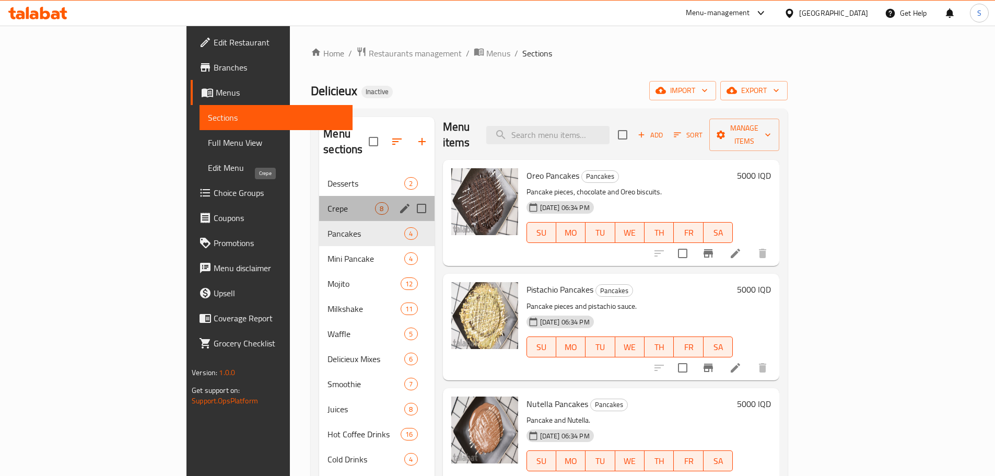
drag, startPoint x: 280, startPoint y: 191, endPoint x: 395, endPoint y: 181, distance: 115.9
click at [328, 202] on span "Crepe" at bounding box center [352, 208] width 48 height 13
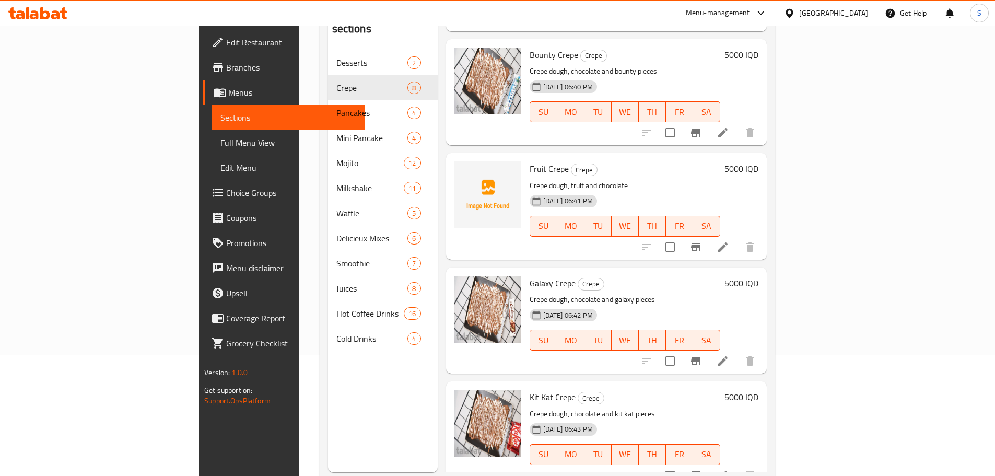
scroll to position [146, 0]
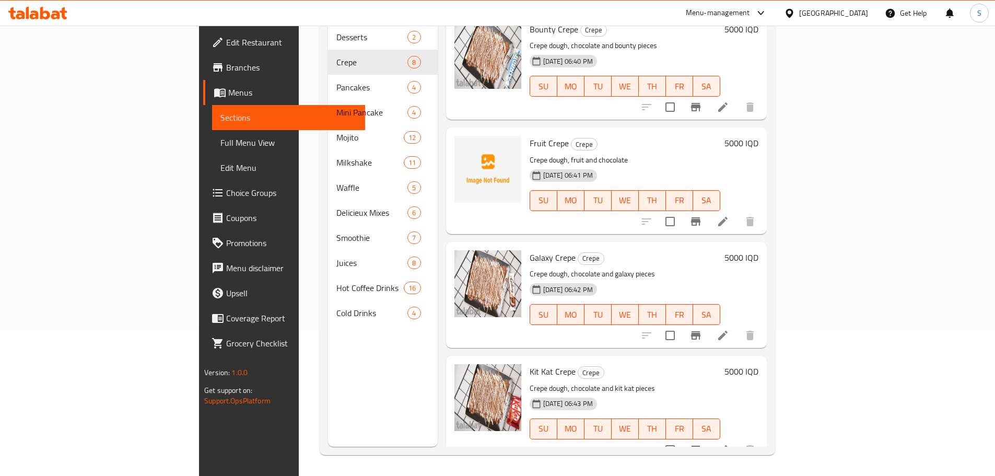
click at [336, 358] on div "Menu sections Desserts 2 Crepe 8 Pancakes 4 Mini Pancake 4 Mojito 12 Milkshake …" at bounding box center [383, 209] width 110 height 476
click at [455, 136] on img at bounding box center [488, 169] width 67 height 67
click at [459, 144] on span "upload picture" at bounding box center [469, 150] width 21 height 13
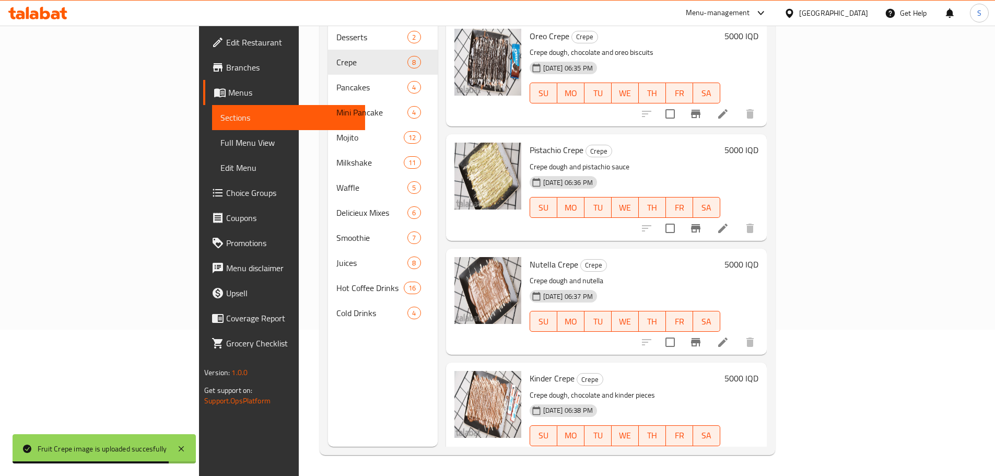
scroll to position [0, 0]
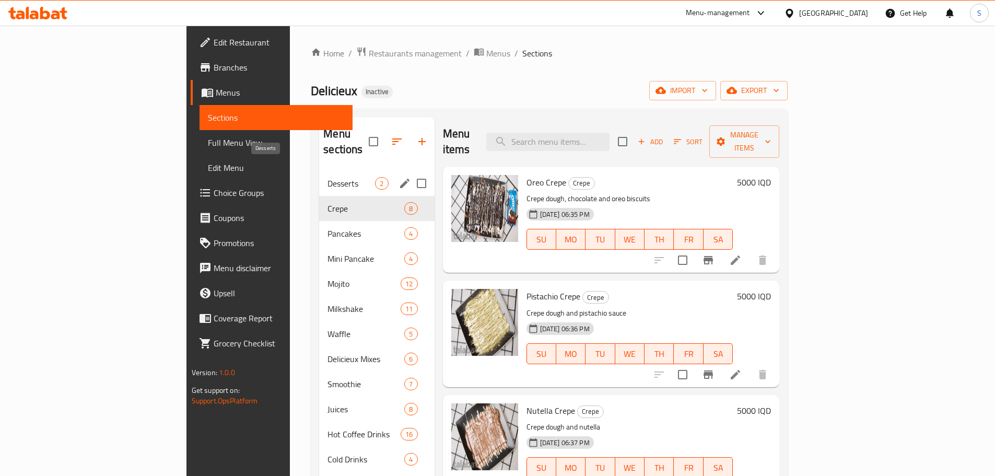
click at [328, 177] on span "Desserts" at bounding box center [352, 183] width 48 height 13
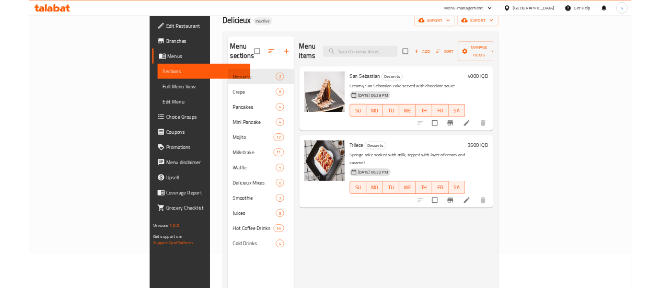
scroll to position [146, 0]
